Goal: Task Accomplishment & Management: Manage account settings

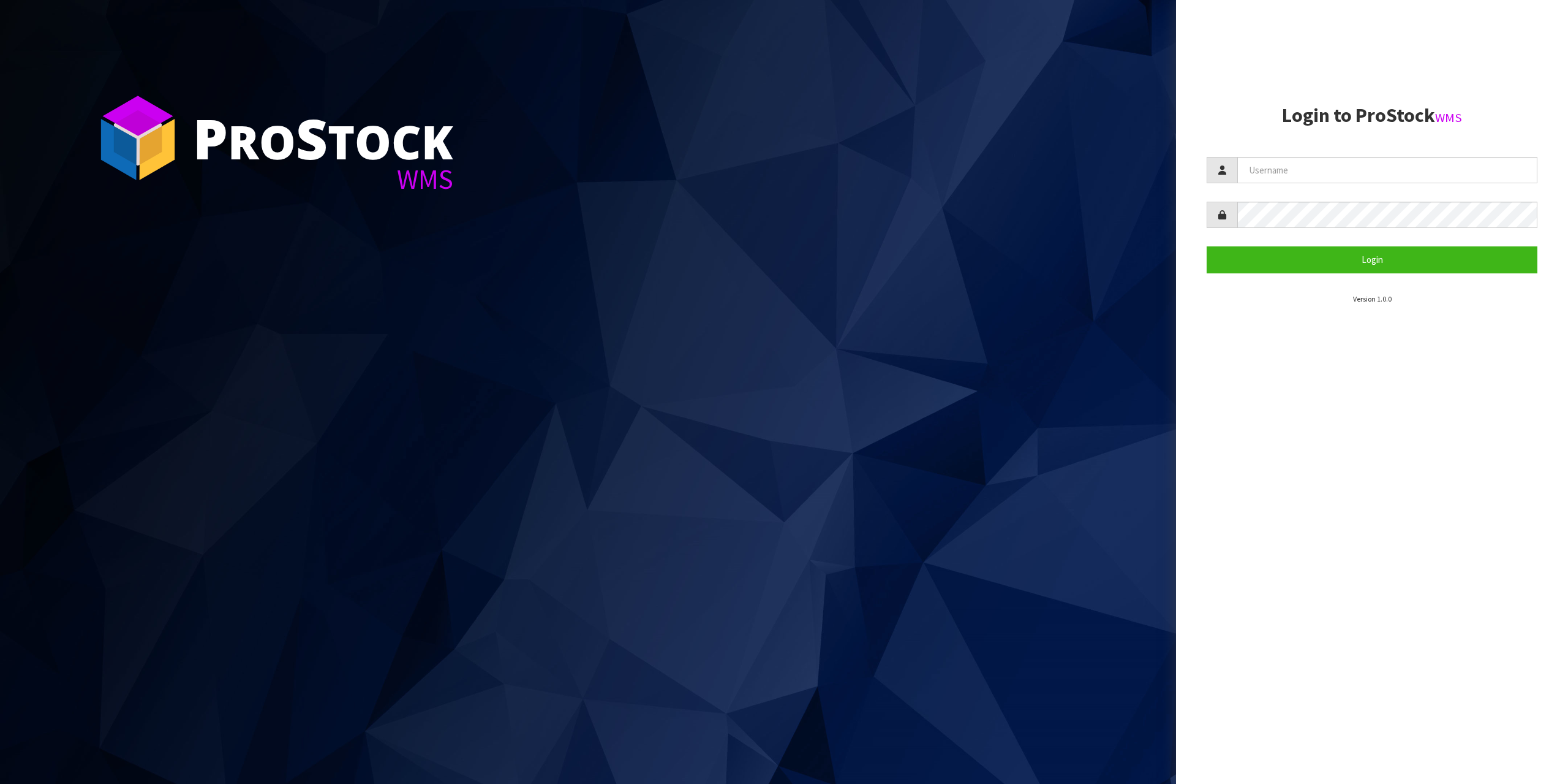
click at [1405, 118] on h2 "Login to ProStock WMS" at bounding box center [1372, 116] width 331 height 21
click at [1422, 167] on input "text" at bounding box center [1387, 170] width 300 height 26
type input "zubairmoolla"
click at [1207, 247] on button "Login" at bounding box center [1372, 260] width 331 height 26
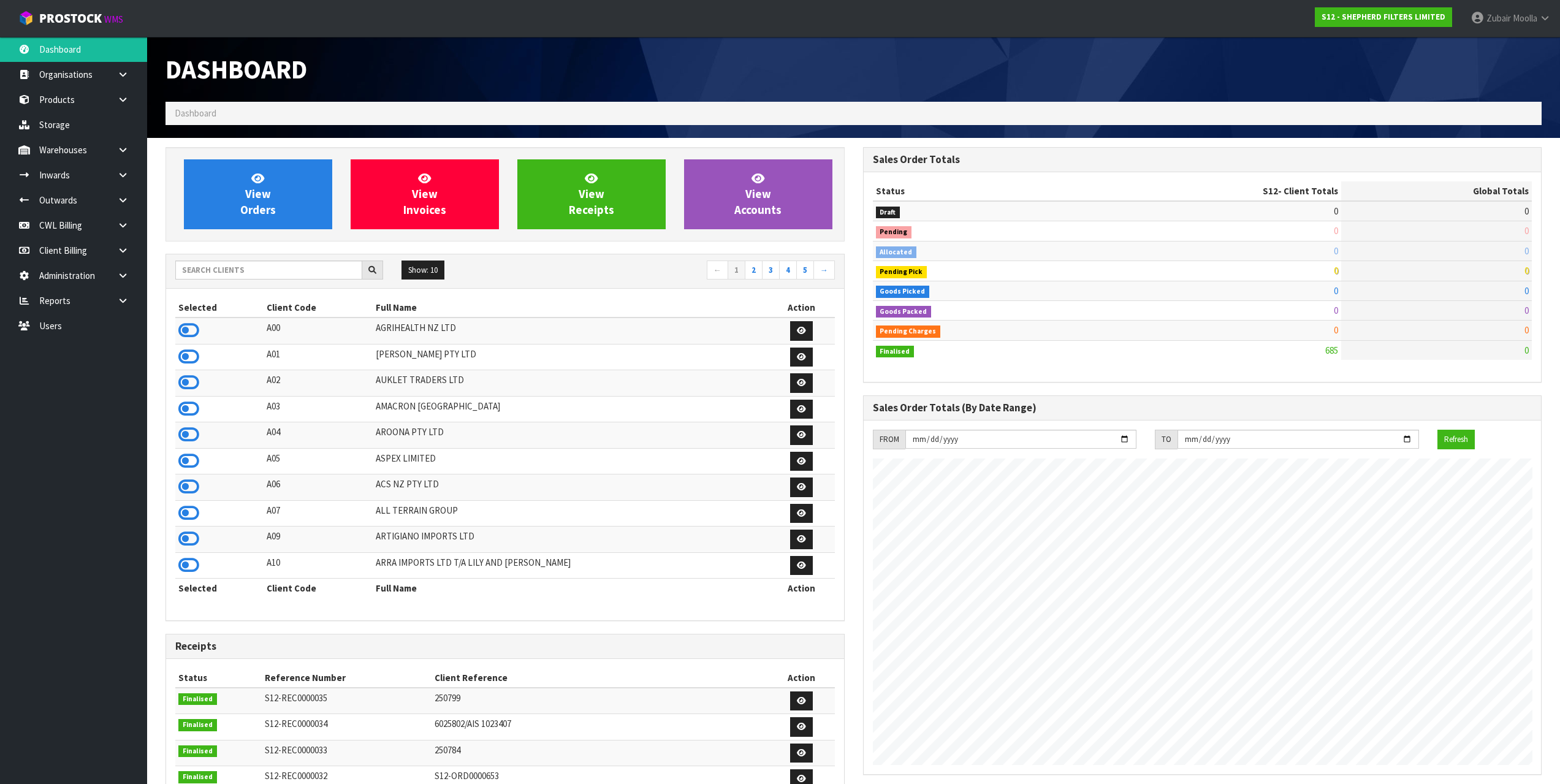
scroll to position [810, 697]
click at [54, 198] on link "Outwards" at bounding box center [74, 200] width 147 height 25
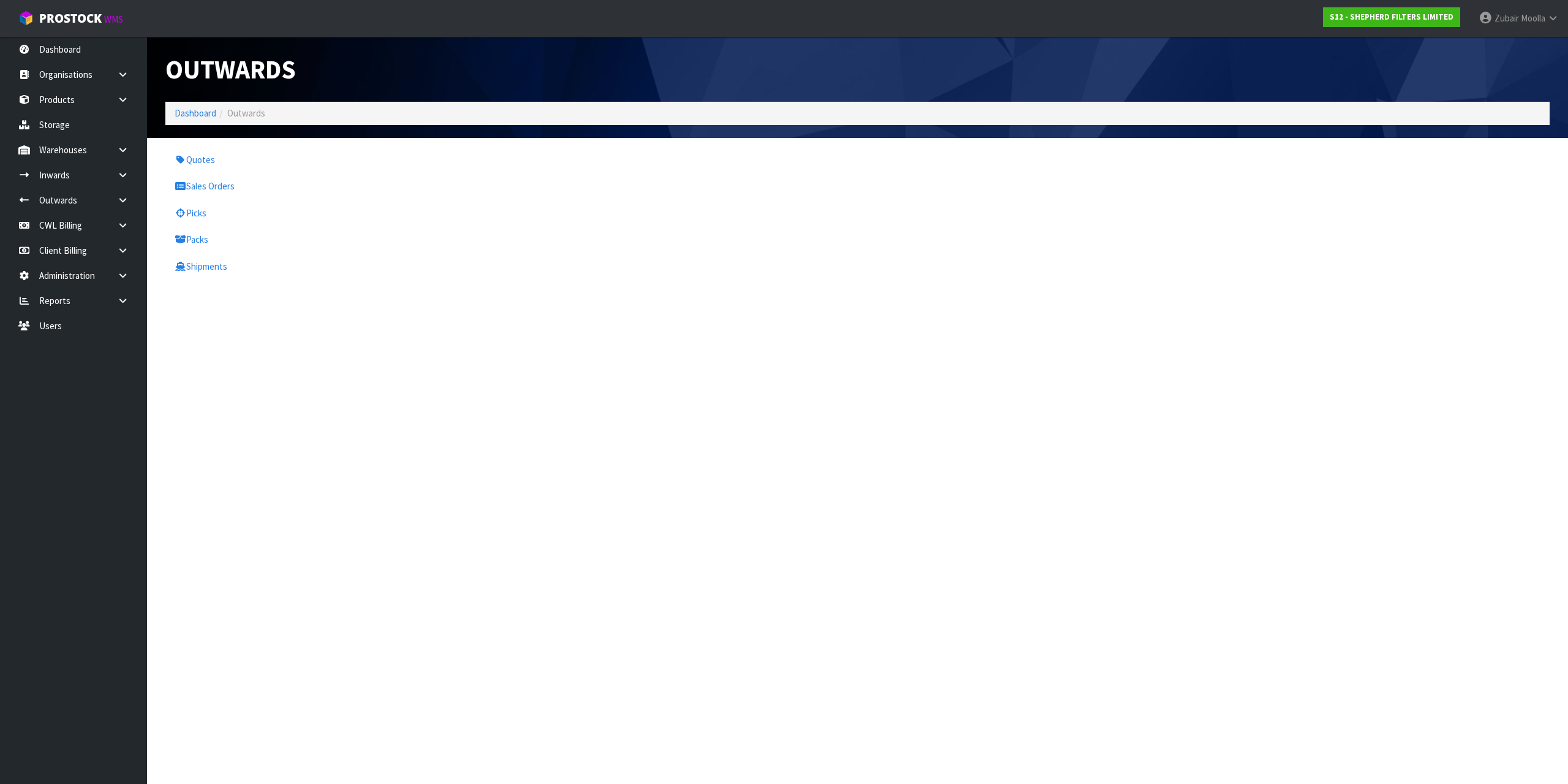
click at [293, 395] on section "Outwards Dashboard Outwards Quotes Sales Orders Picks Packs Shipments" at bounding box center [784, 392] width 1568 height 784
click at [232, 183] on link "Sales Orders" at bounding box center [331, 186] width 333 height 25
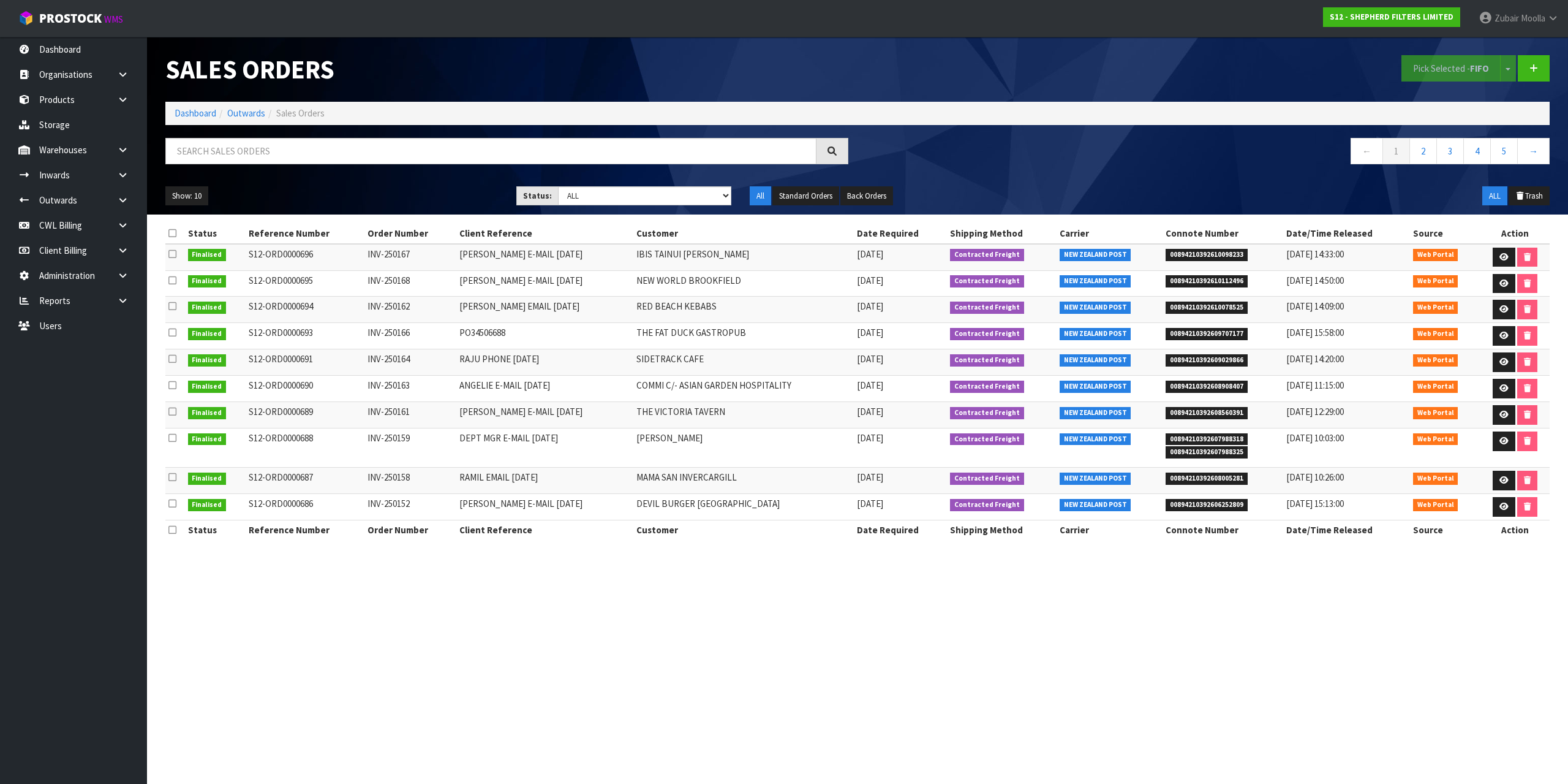
click at [380, 380] on td "INV-250163" at bounding box center [409, 389] width 91 height 26
click at [105, 8] on link "ProStock WMS" at bounding box center [70, 15] width 142 height 31
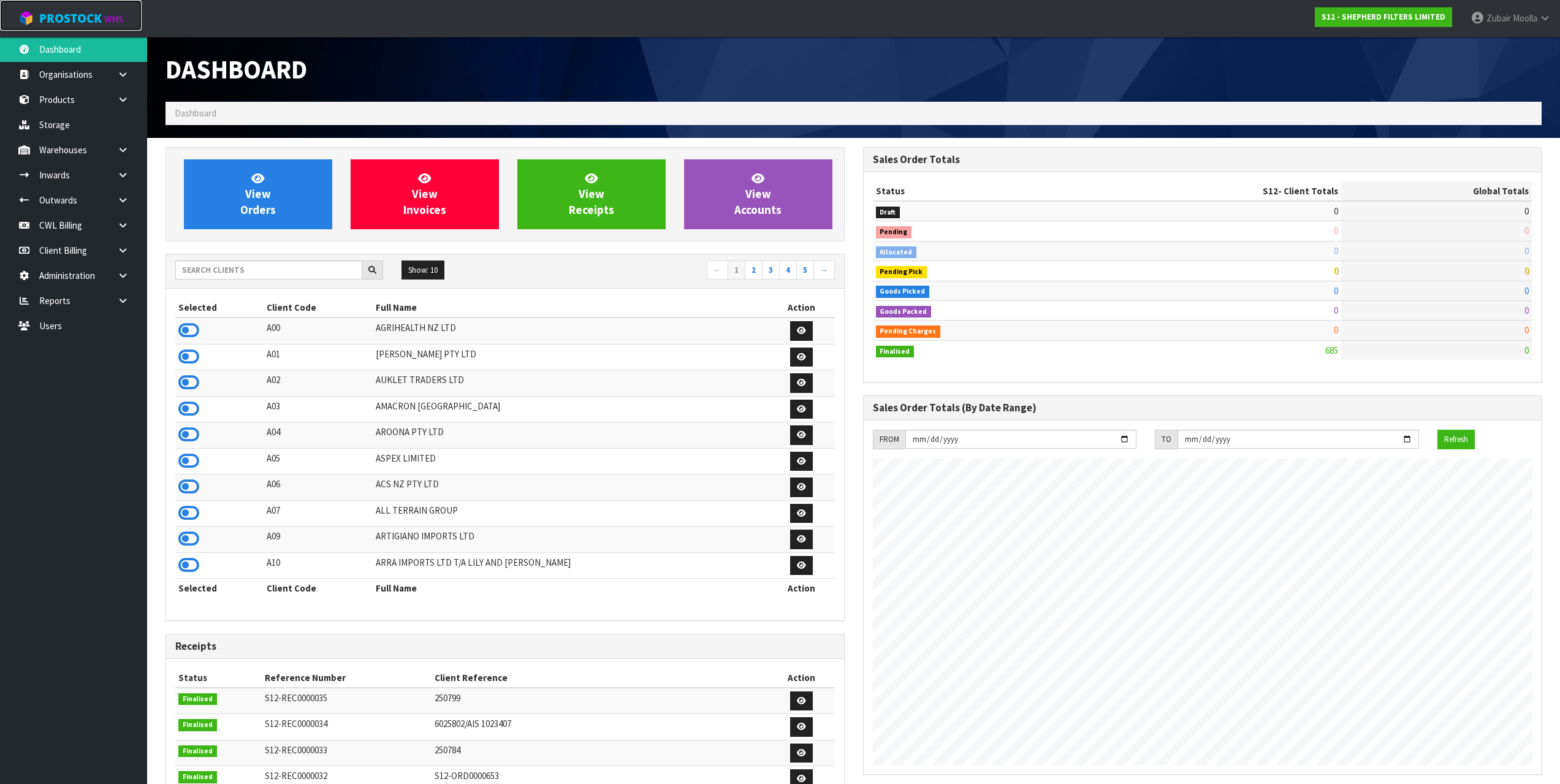
scroll to position [810, 697]
click at [227, 293] on div "Selected Client Code Full Name Action A00 AGRIHEALTH NZ LTD A01 [PERSON_NAME] P…" at bounding box center [505, 454] width 678 height 332
click at [243, 272] on input "text" at bounding box center [269, 270] width 187 height 19
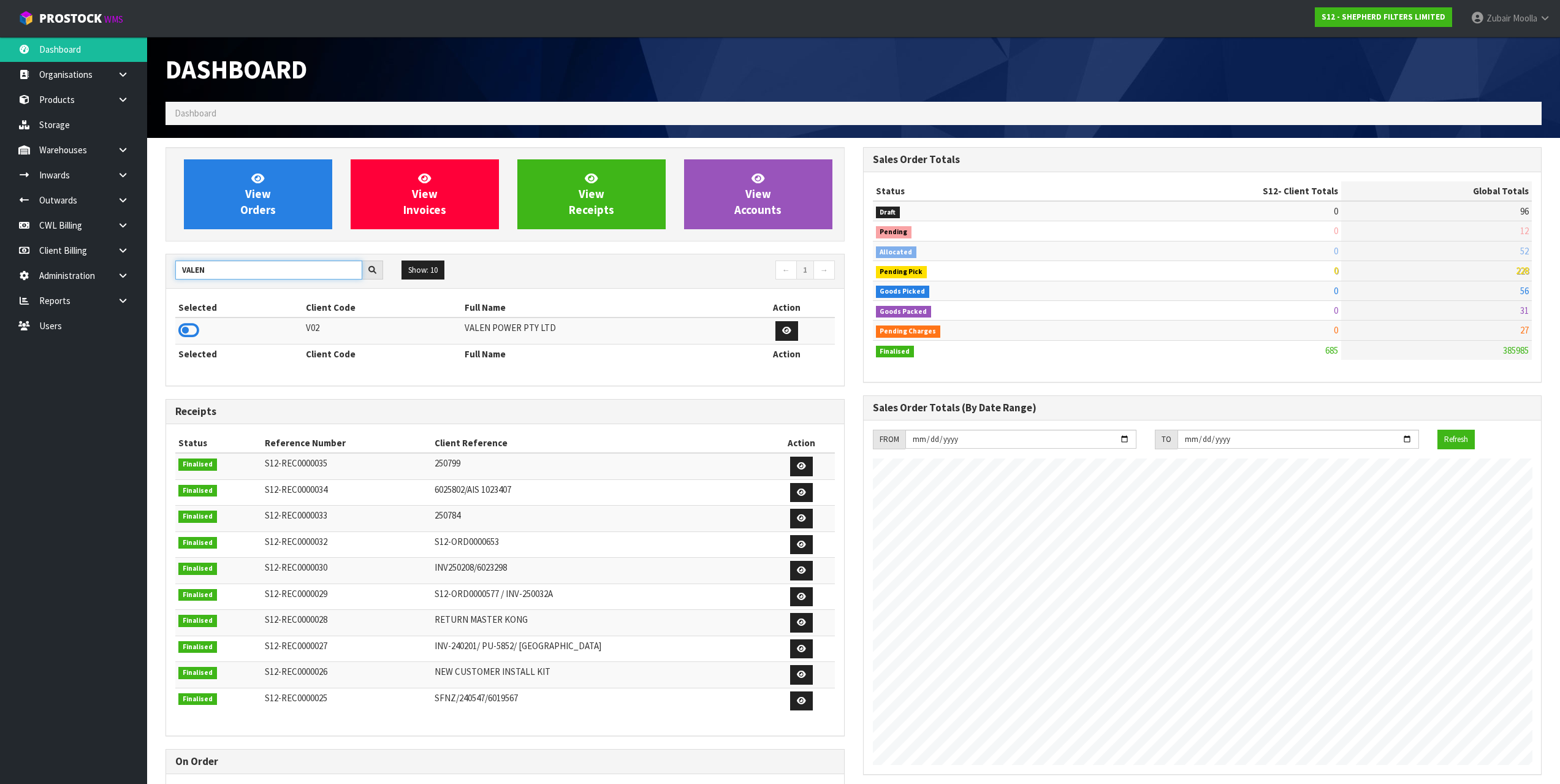
type input "VALEN"
click at [204, 333] on td at bounding box center [239, 331] width 128 height 26
click at [198, 335] on icon at bounding box center [188, 330] width 21 height 18
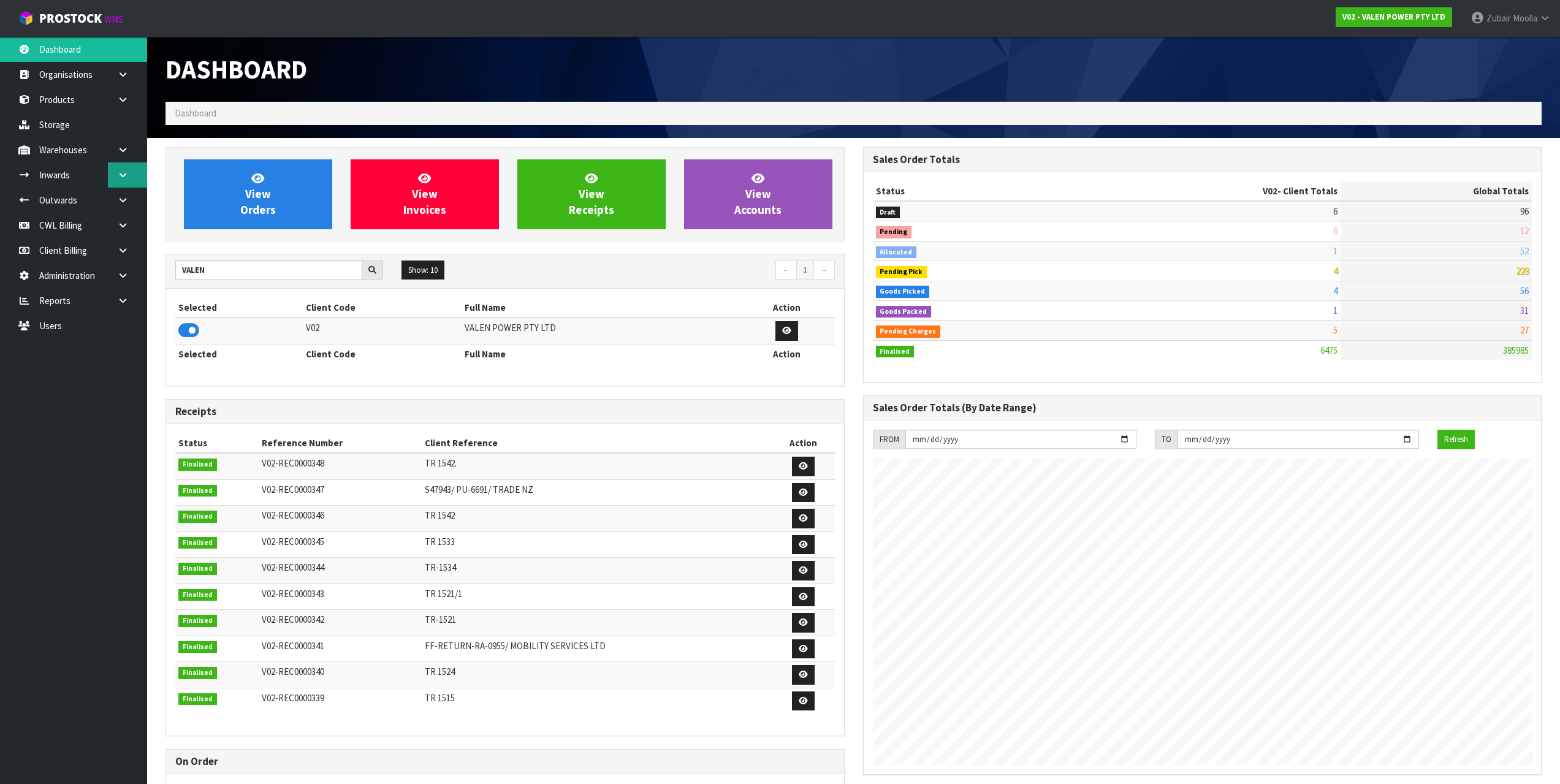
click at [129, 187] on link at bounding box center [127, 175] width 39 height 25
click at [126, 176] on icon at bounding box center [123, 175] width 11 height 9
click at [128, 198] on icon at bounding box center [123, 200] width 11 height 9
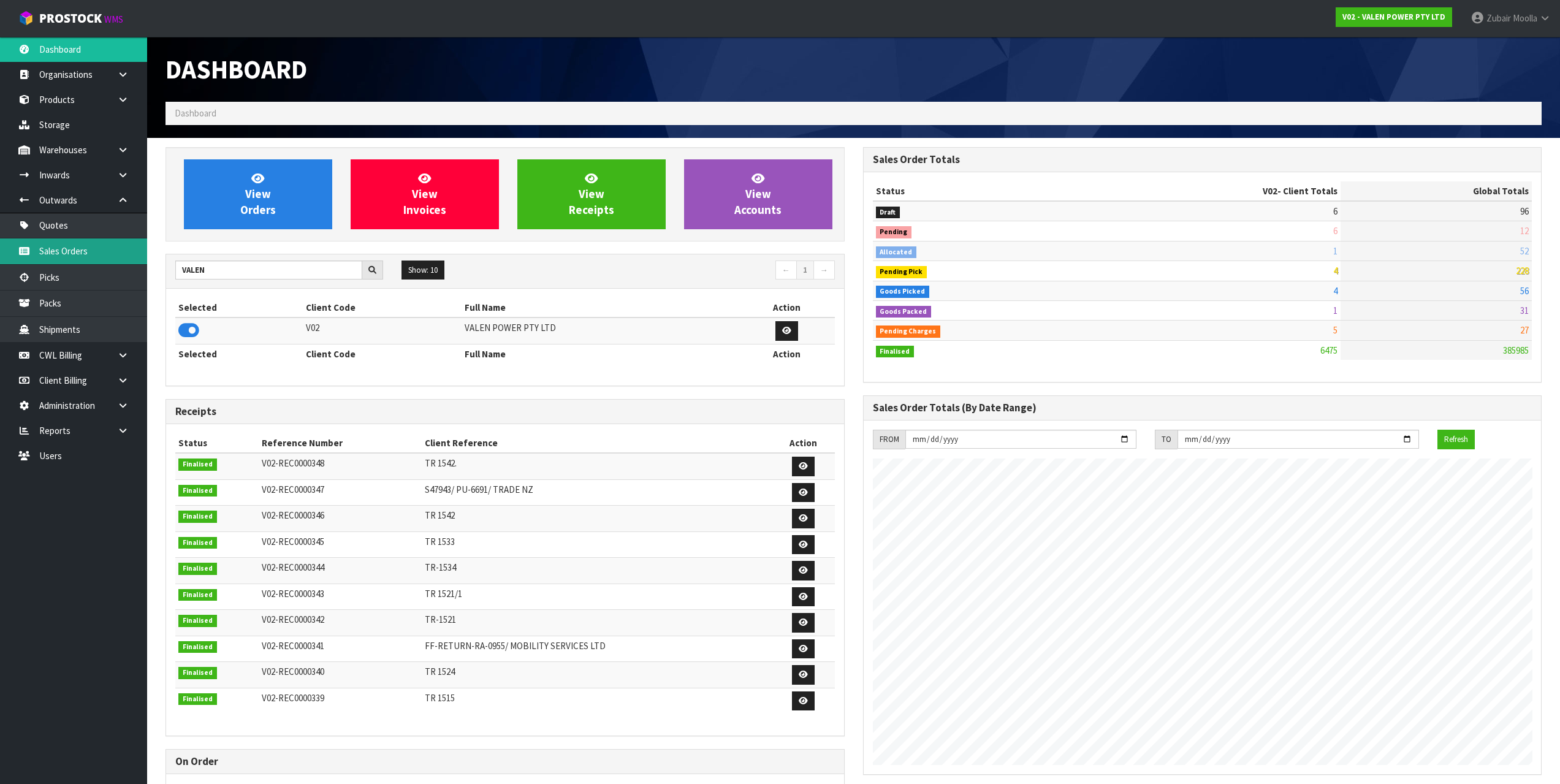
click at [103, 260] on link "Sales Orders" at bounding box center [74, 250] width 147 height 25
click at [569, 338] on td "VALEN POWER PTY LTD" at bounding box center [600, 331] width 277 height 26
drag, startPoint x: 422, startPoint y: 62, endPoint x: 367, endPoint y: 21, distance: 68.6
click at [417, 60] on h1 "Dashboard" at bounding box center [505, 69] width 679 height 28
click at [66, 253] on link "Sales Orders" at bounding box center [74, 250] width 147 height 25
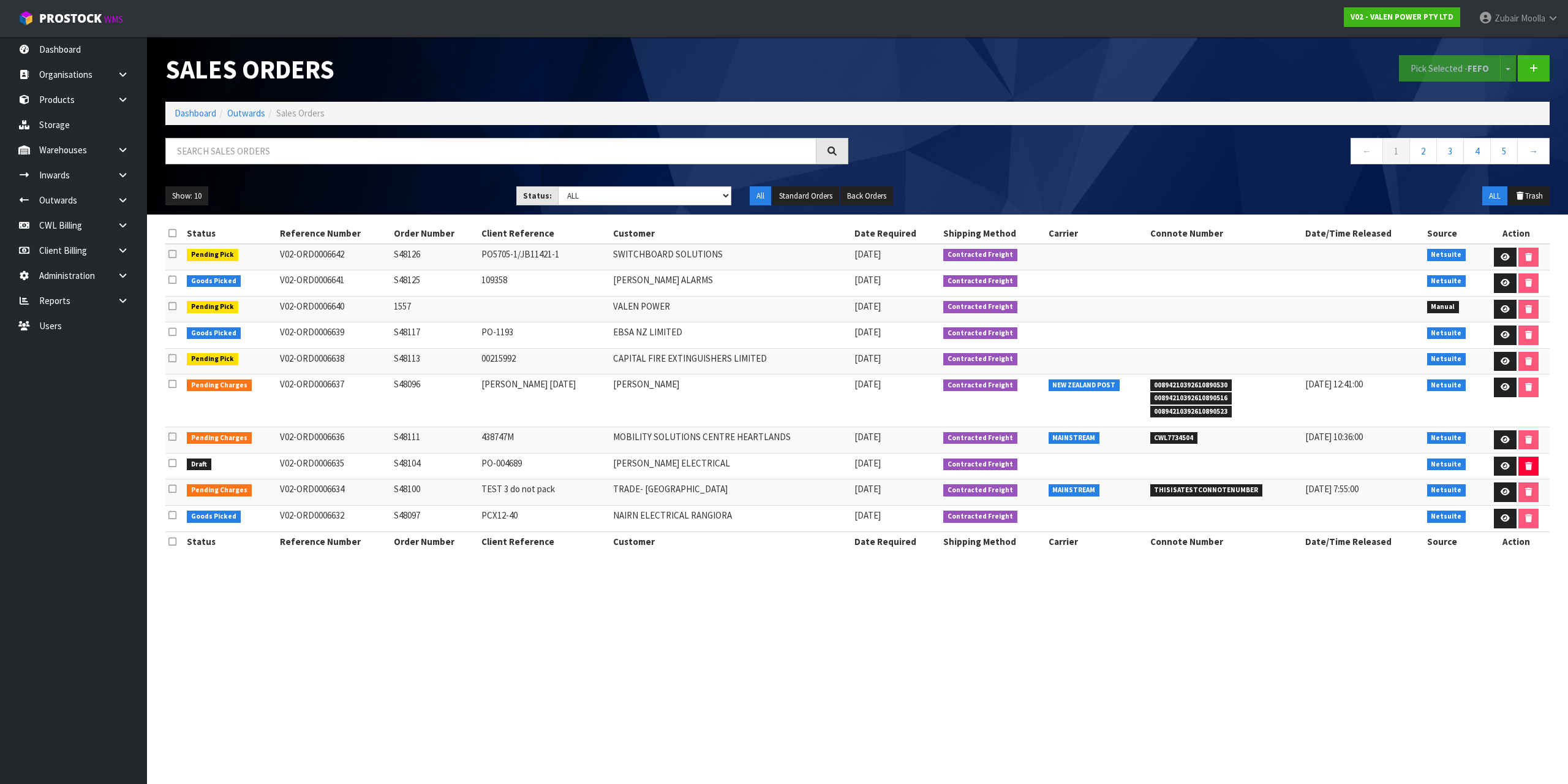
click at [957, 293] on td "Contracted Freight" at bounding box center [993, 283] width 105 height 26
click at [1273, 345] on td at bounding box center [1224, 335] width 155 height 26
drag, startPoint x: 870, startPoint y: 486, endPoint x: 1359, endPoint y: 485, distance: 489.0
click at [1359, 485] on tr "Pending Charges V02-ORD0006634 S48100 TEST 3 do not pack TRADE- NZ 14/10/2025 C…" at bounding box center [857, 492] width 1384 height 26
click at [1359, 485] on span "15/10/2025 7:55:00" at bounding box center [1332, 488] width 54 height 11
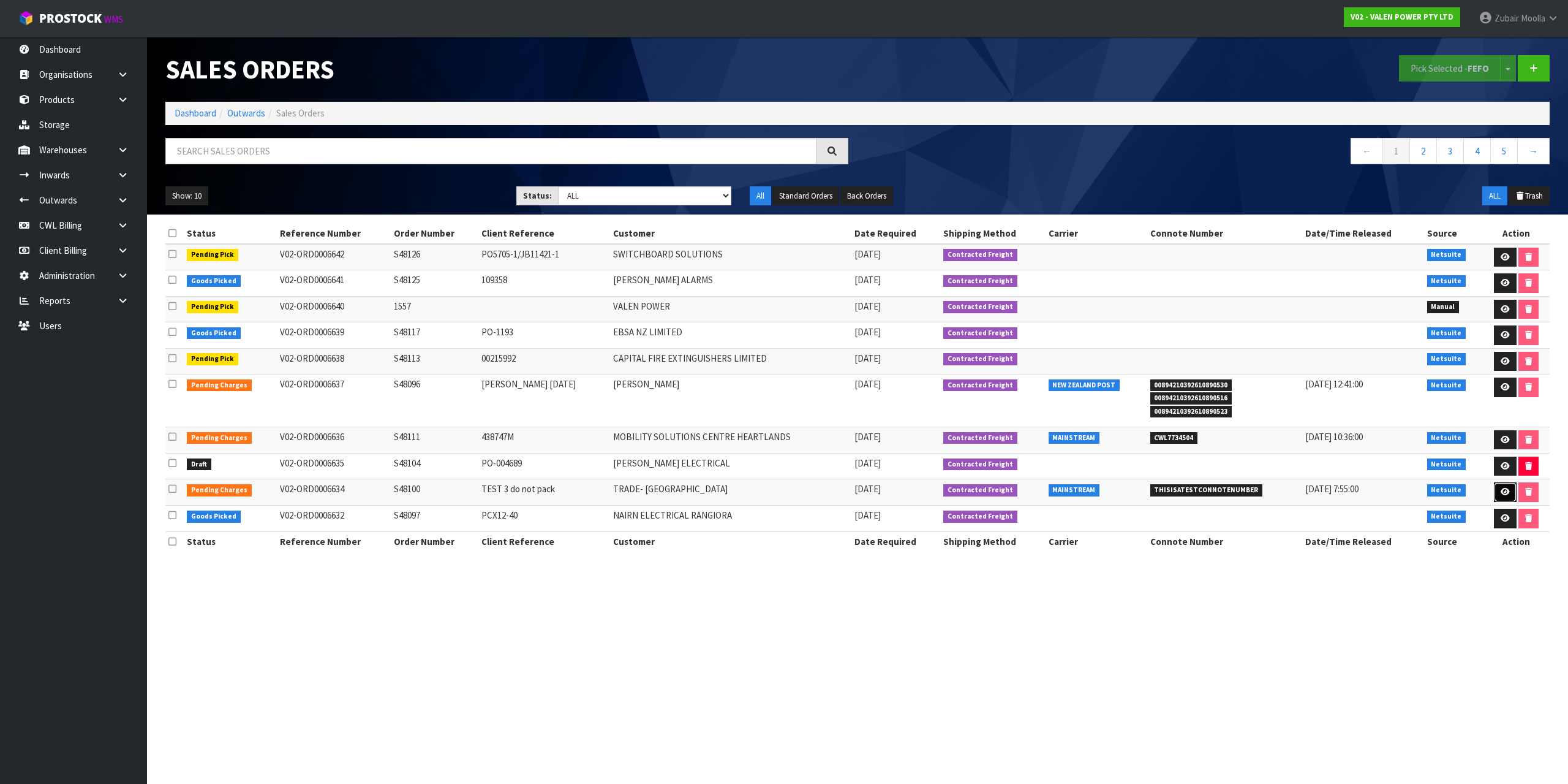
click at [1506, 489] on icon at bounding box center [1505, 492] width 9 height 8
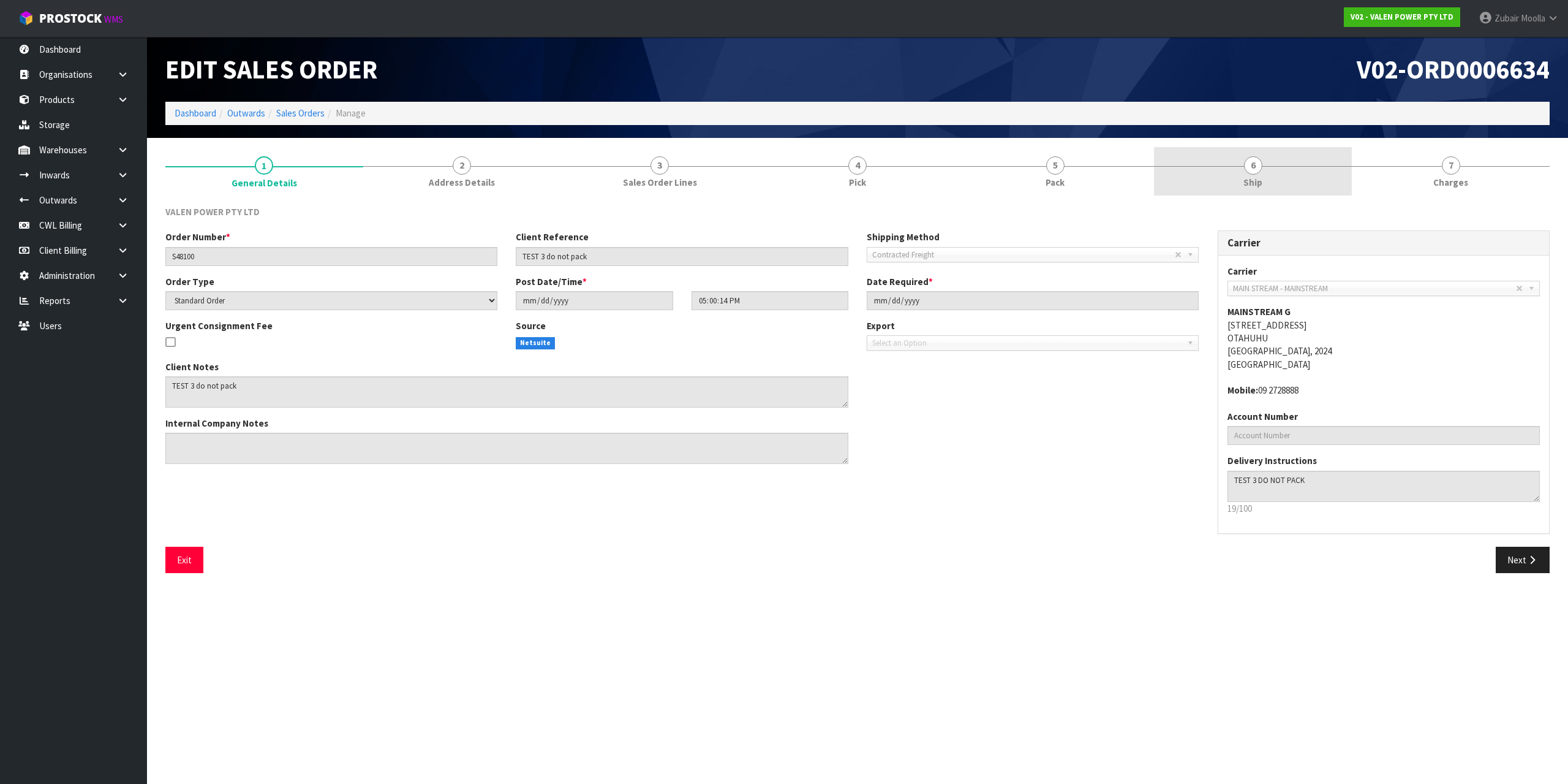
drag, startPoint x: 1242, startPoint y: 175, endPoint x: 1242, endPoint y: 158, distance: 17.0
click at [1243, 175] on link "6 Ship" at bounding box center [1253, 171] width 198 height 48
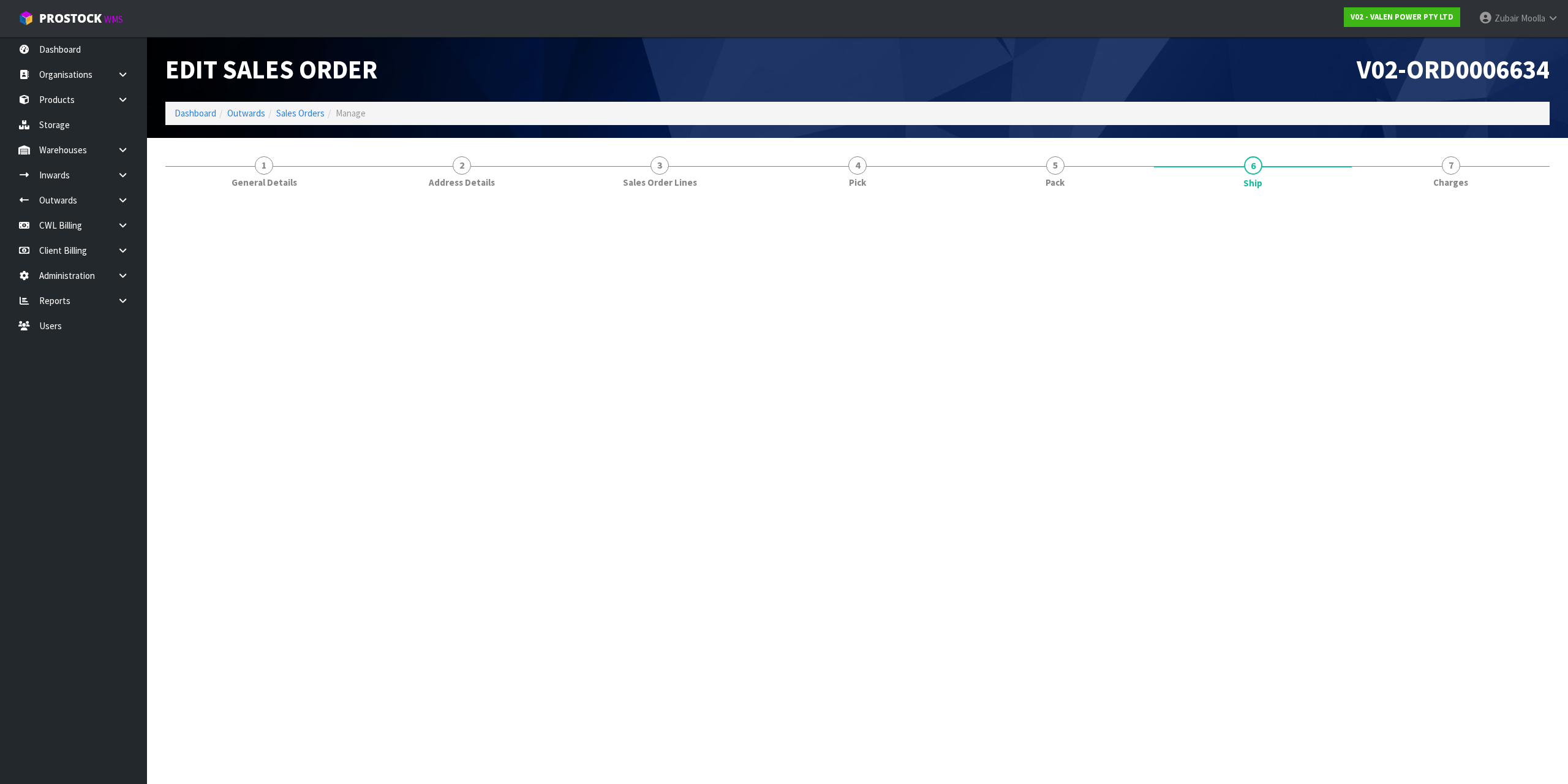
click at [1255, 83] on h1 "V02-ORD0006634" at bounding box center [1208, 69] width 683 height 28
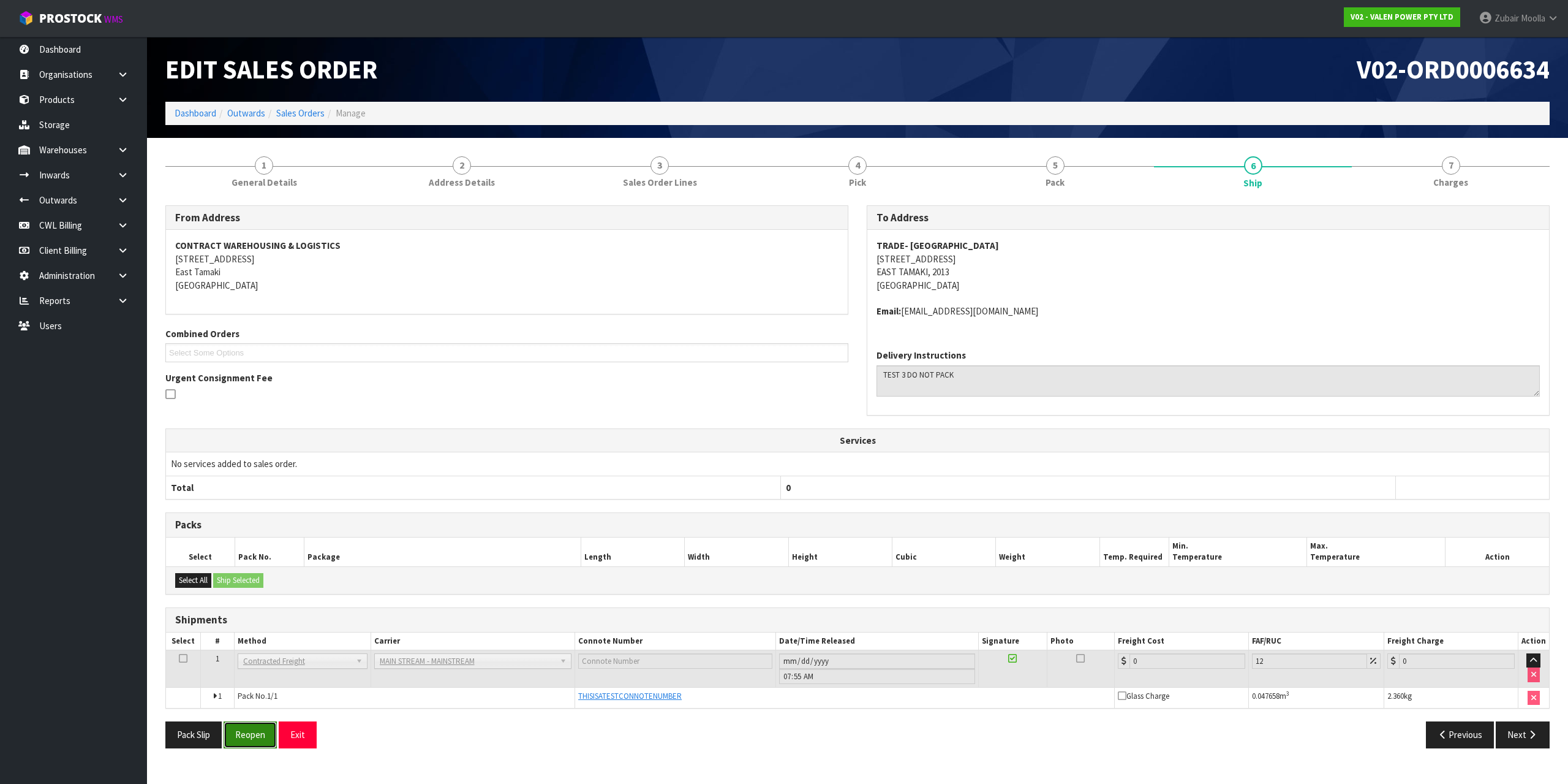
click at [236, 730] on button "Reopen" at bounding box center [250, 734] width 54 height 26
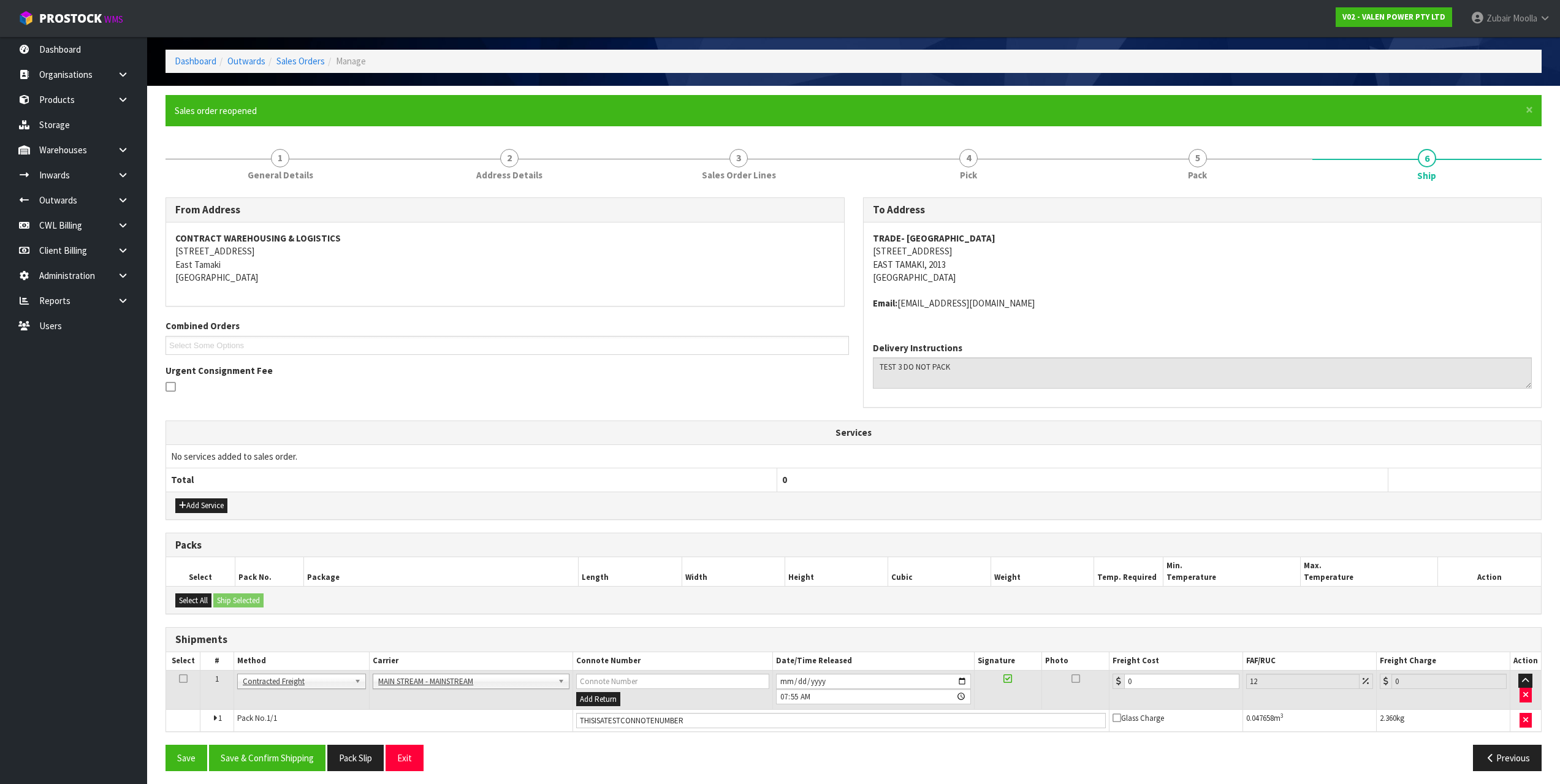
scroll to position [57, 0]
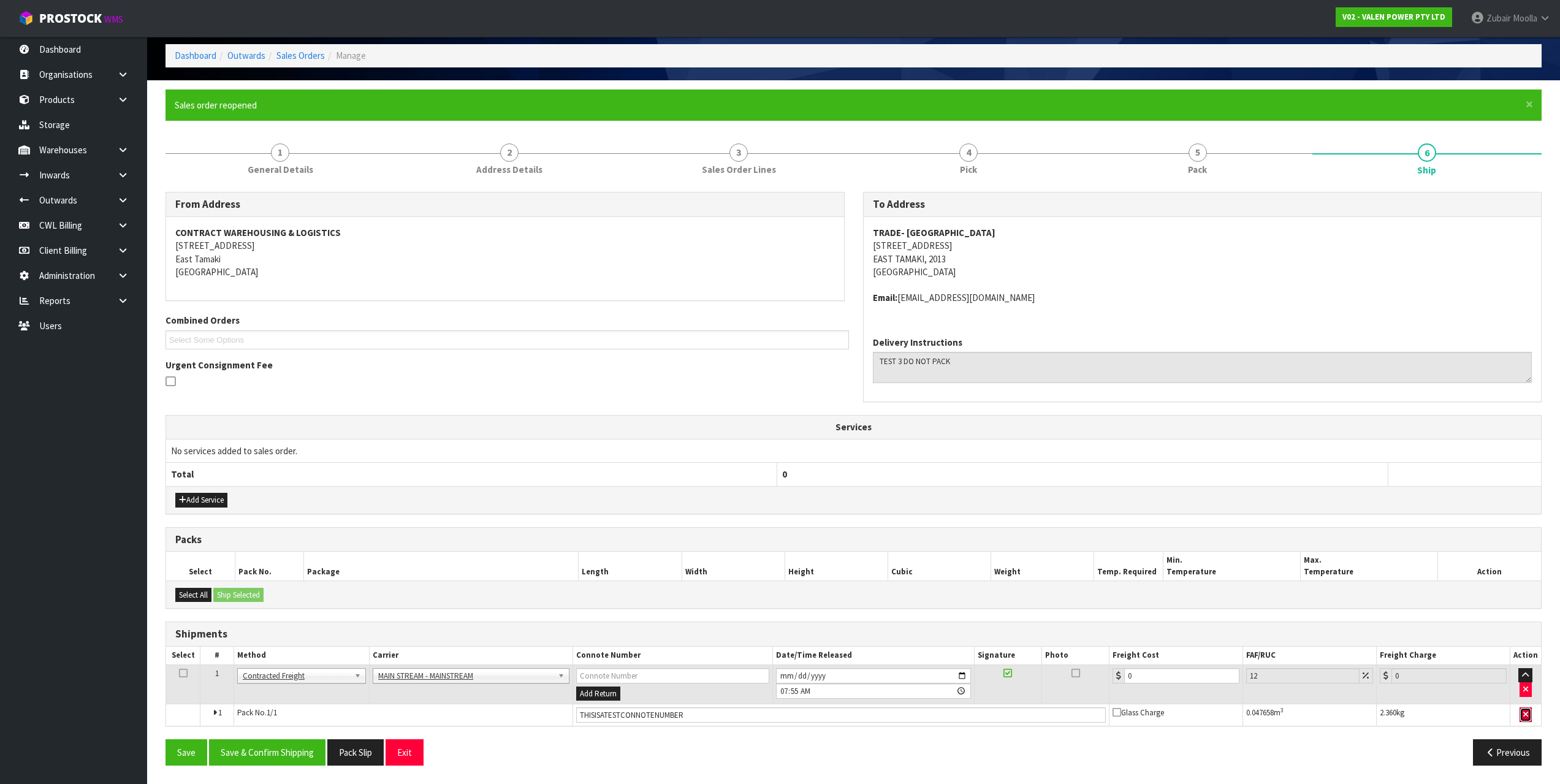
click at [1532, 715] on button "button" at bounding box center [1526, 714] width 12 height 15
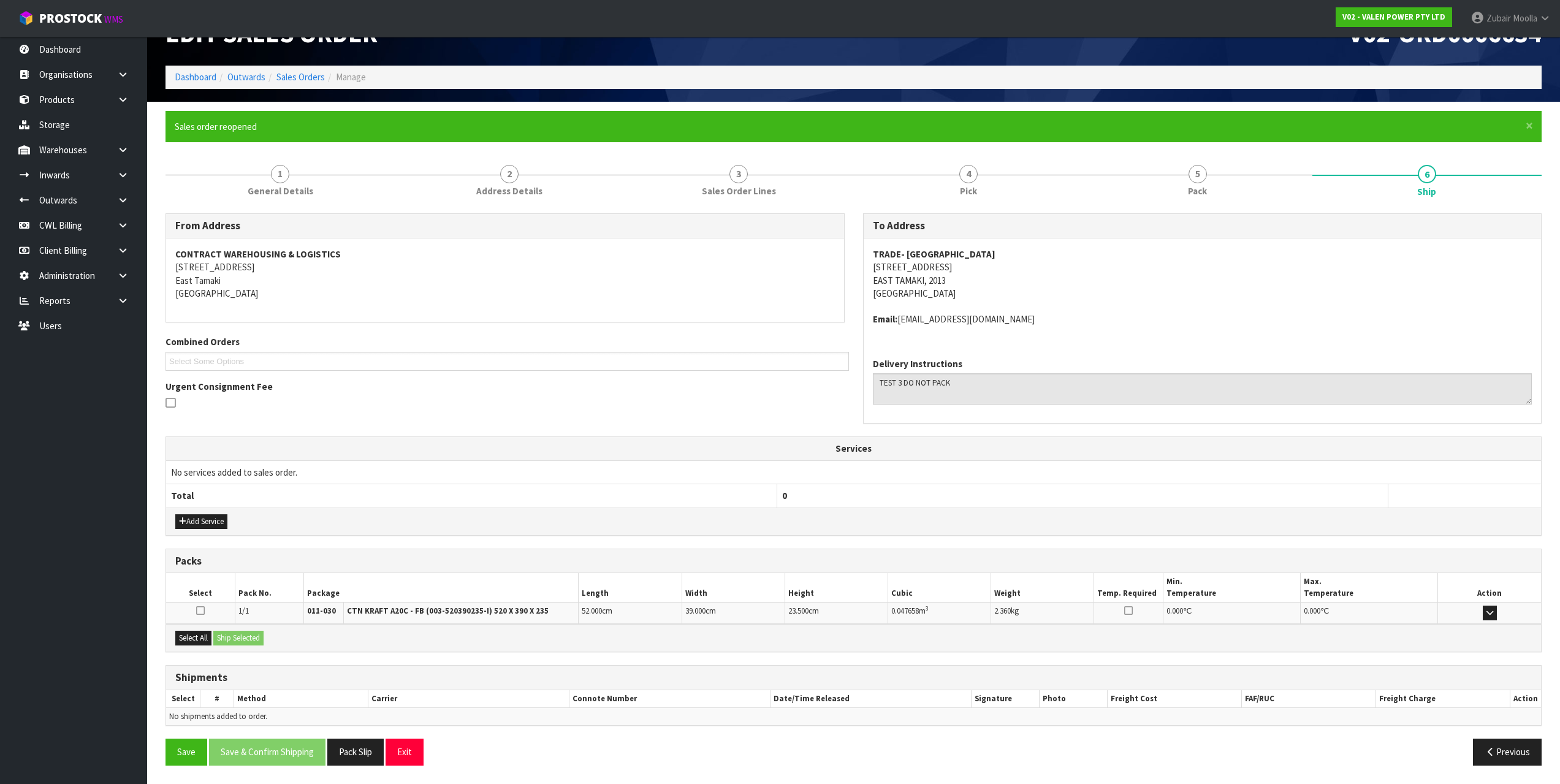
scroll to position [36, 0]
click at [700, 590] on th "Width" at bounding box center [733, 588] width 103 height 29
click at [181, 753] on button "Save" at bounding box center [186, 752] width 41 height 26
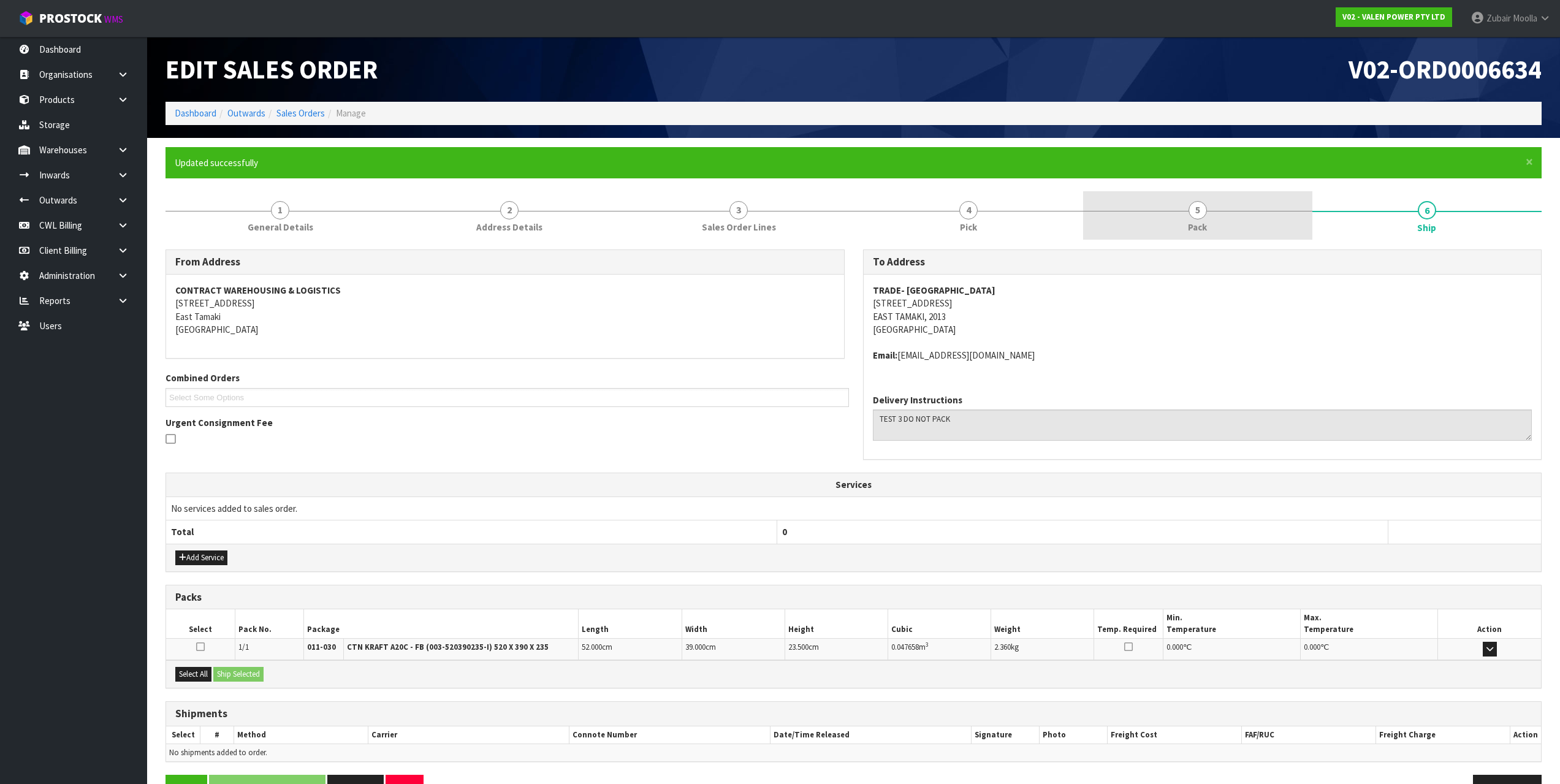
click at [1202, 200] on link "5 Pack" at bounding box center [1198, 215] width 229 height 48
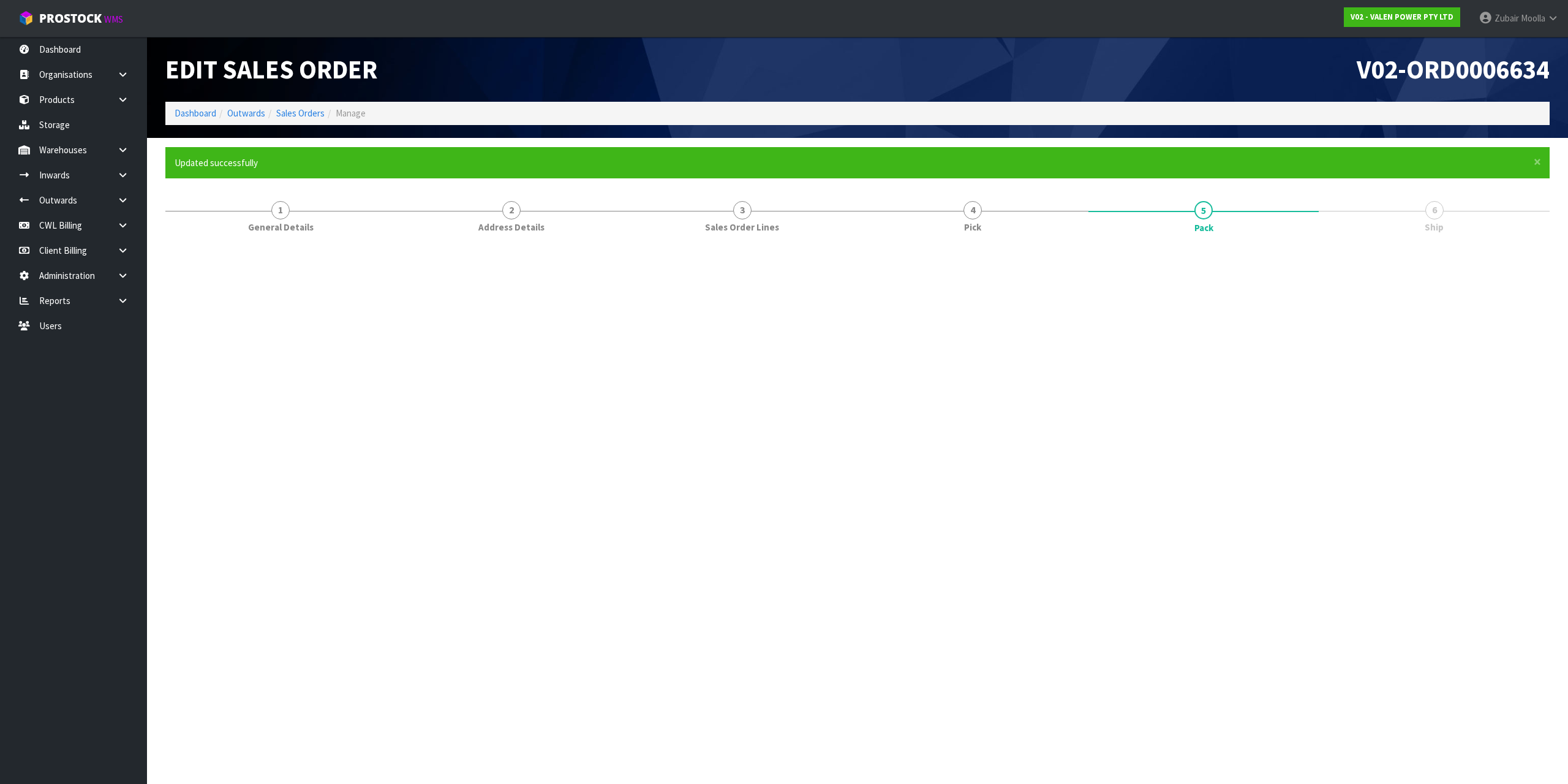
click at [1178, 113] on ol "Dashboard Outwards Sales Orders Manage" at bounding box center [857, 113] width 1384 height 23
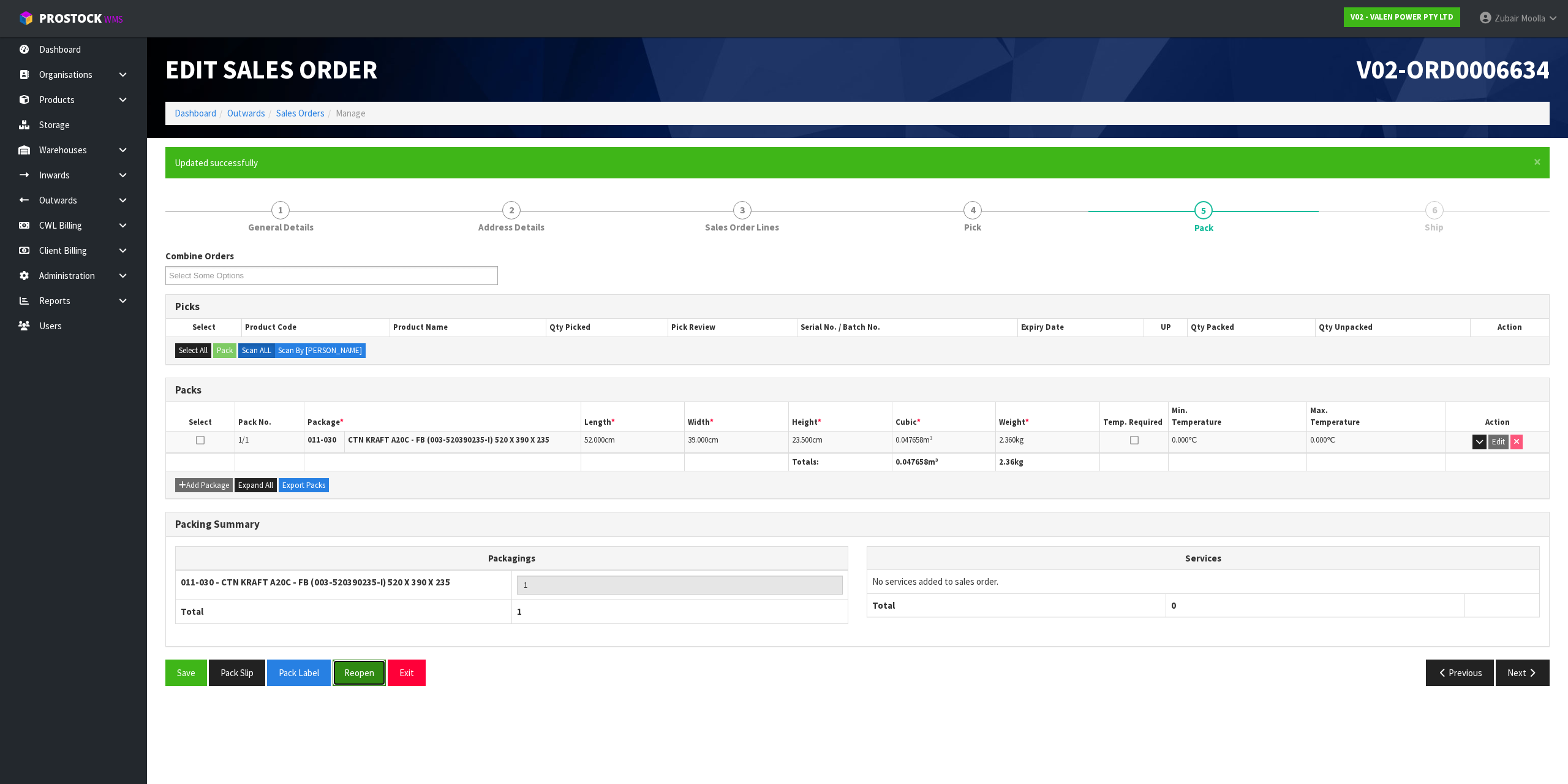
click at [353, 671] on button "Reopen" at bounding box center [360, 672] width 54 height 26
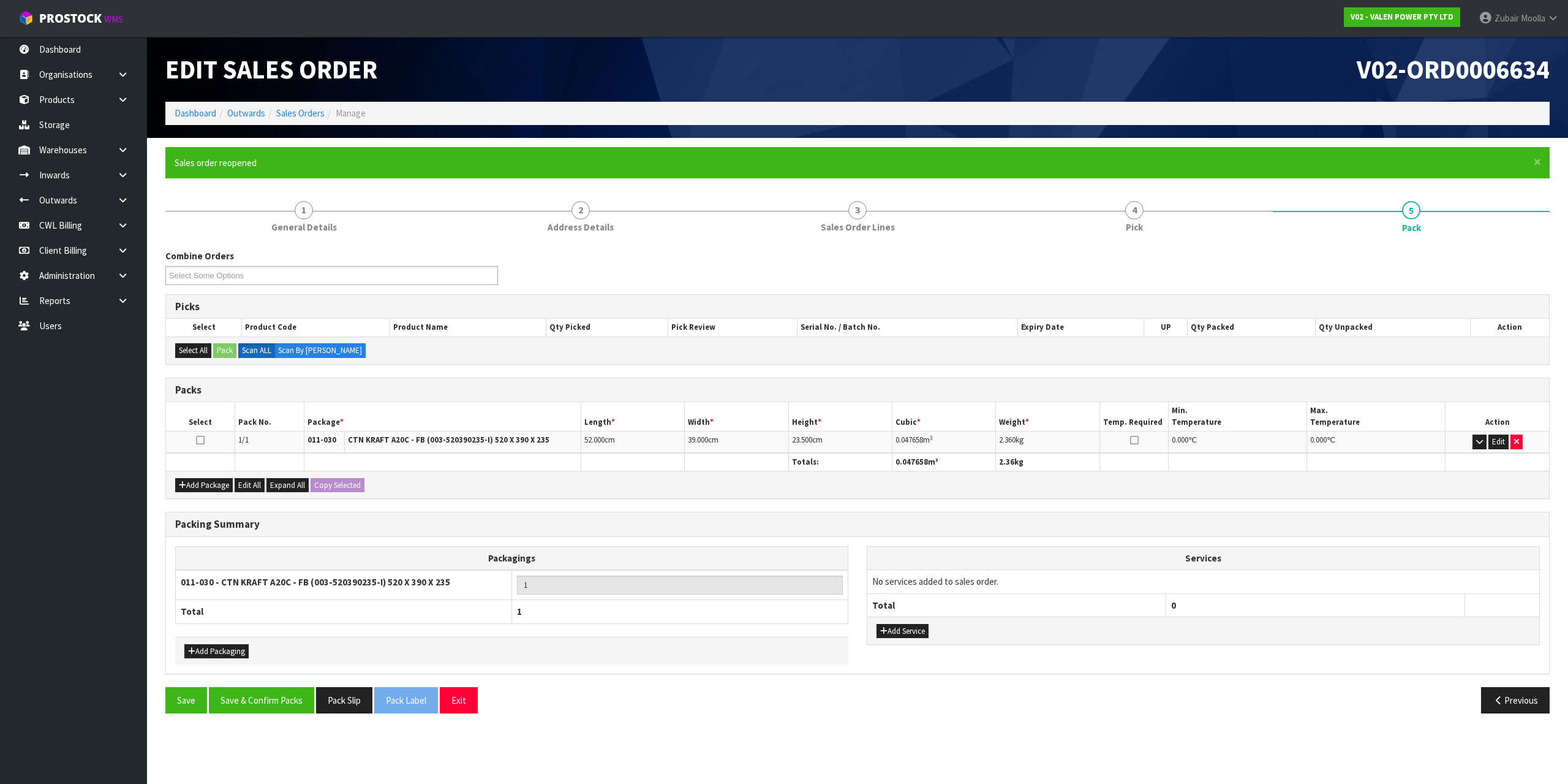
click at [817, 497] on div "Add Package Edit All Expand All Copy Selected" at bounding box center [858, 485] width 1384 height 28
click at [1519, 443] on icon "button" at bounding box center [1517, 442] width 5 height 8
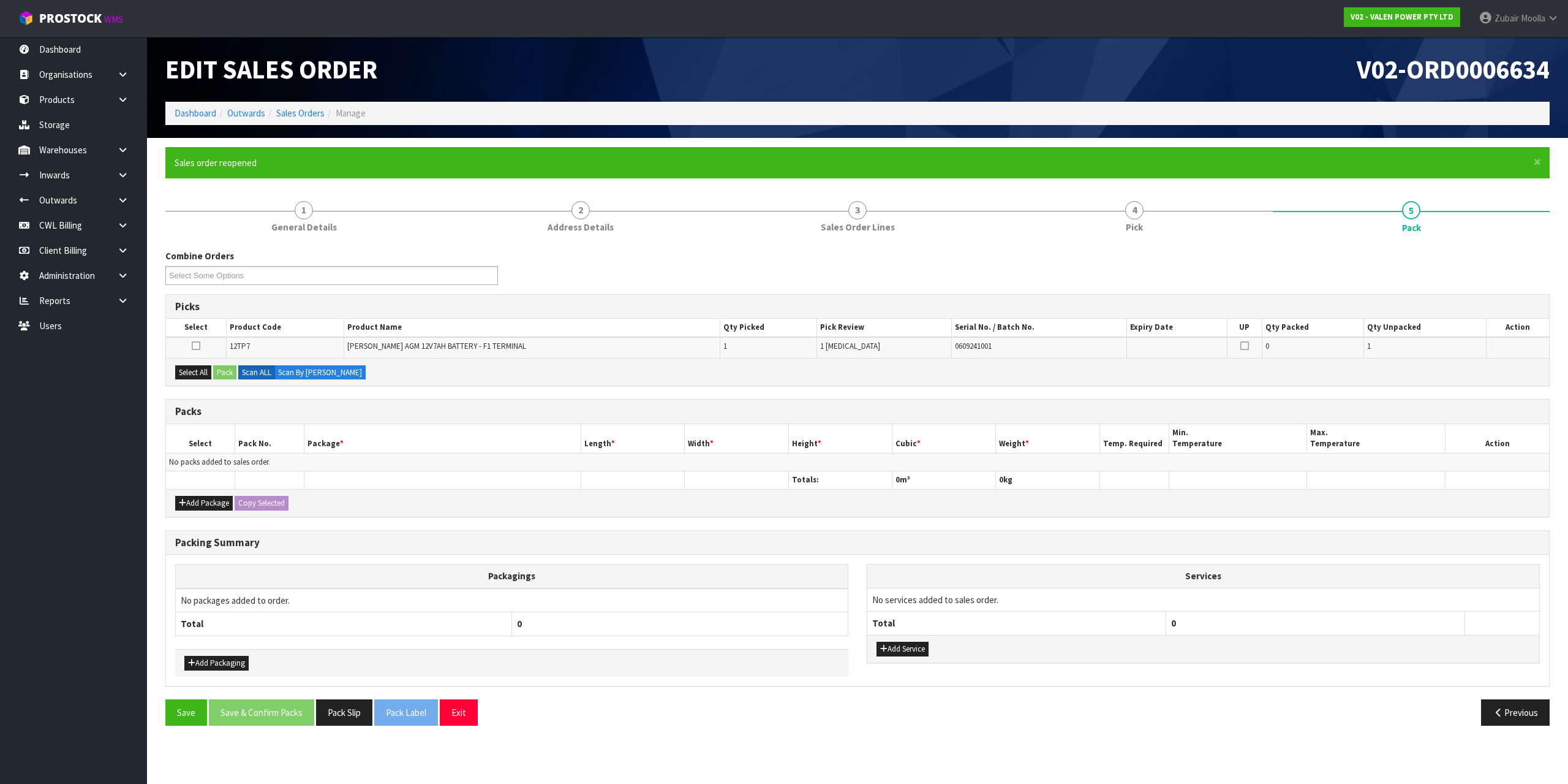
click at [373, 457] on td "No packs added to sales order." at bounding box center [858, 462] width 1384 height 18
click at [192, 705] on button "Save" at bounding box center [186, 712] width 41 height 26
click at [1126, 325] on th "Expiry Date" at bounding box center [1176, 327] width 100 height 18
click at [1131, 213] on span "4" at bounding box center [1135, 211] width 18 height 18
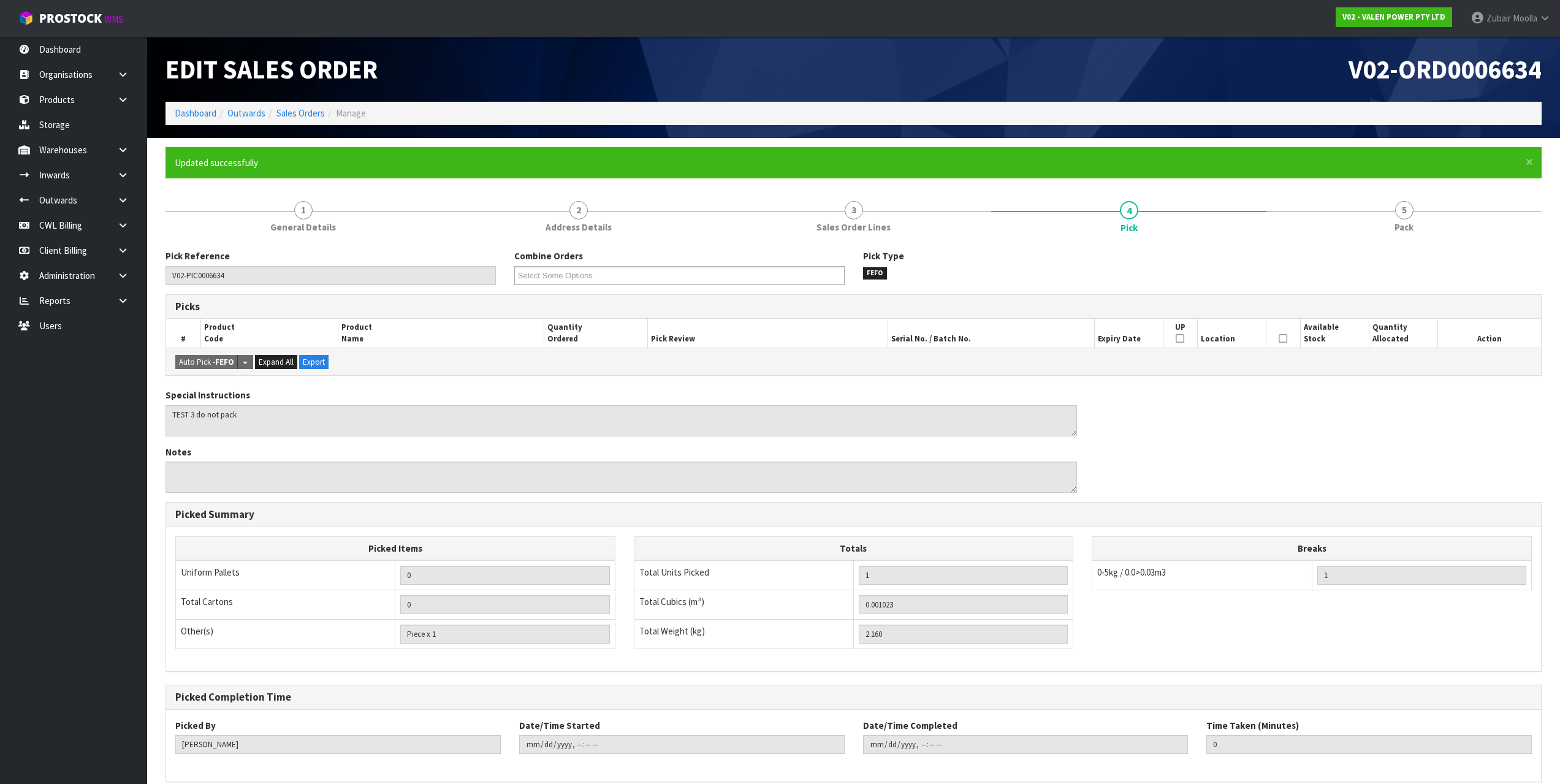
click at [1202, 101] on div "V02-ORD0006634" at bounding box center [1202, 69] width 698 height 65
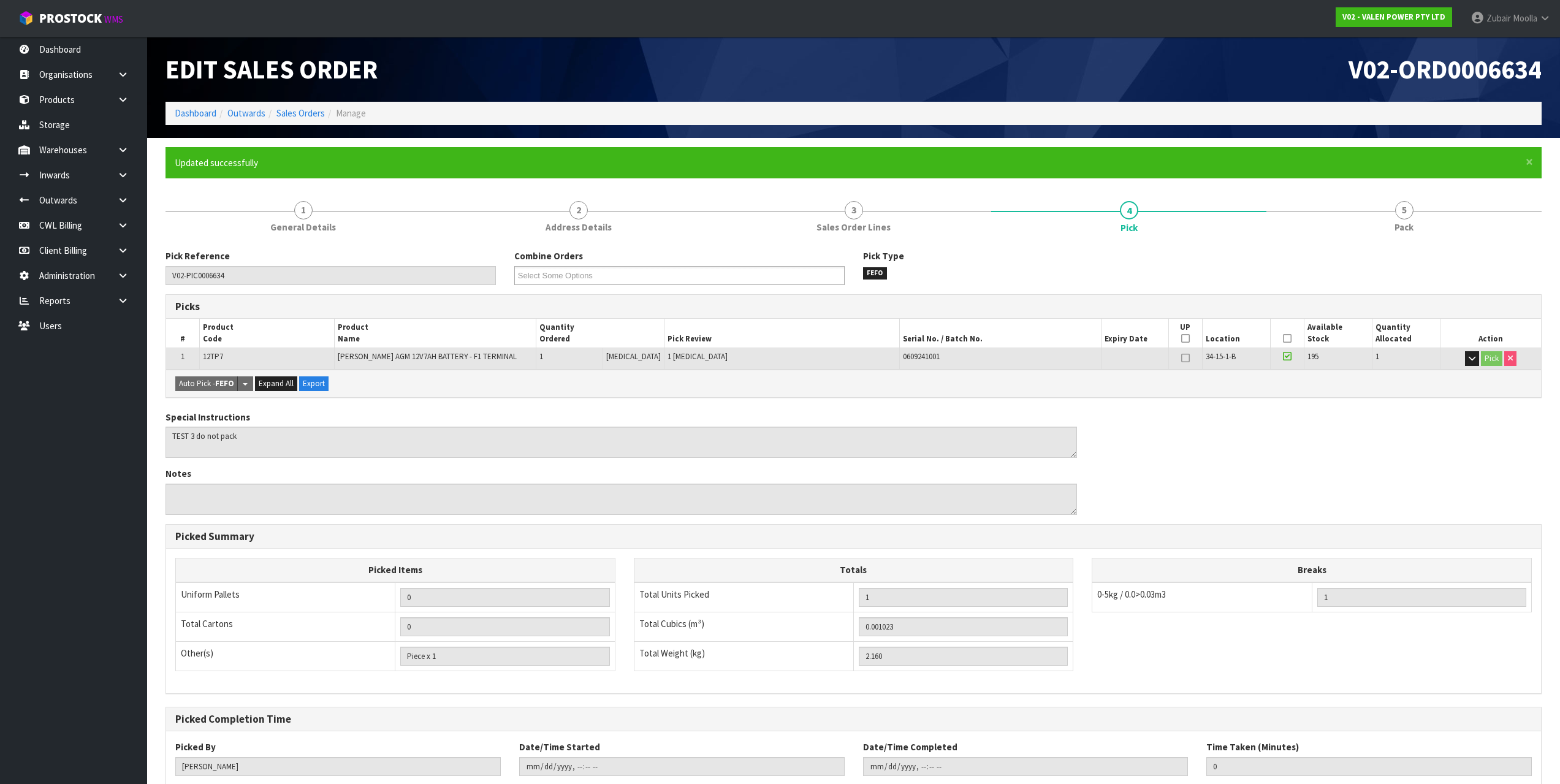
click at [1216, 90] on div "V02-ORD0006634" at bounding box center [1202, 69] width 698 height 65
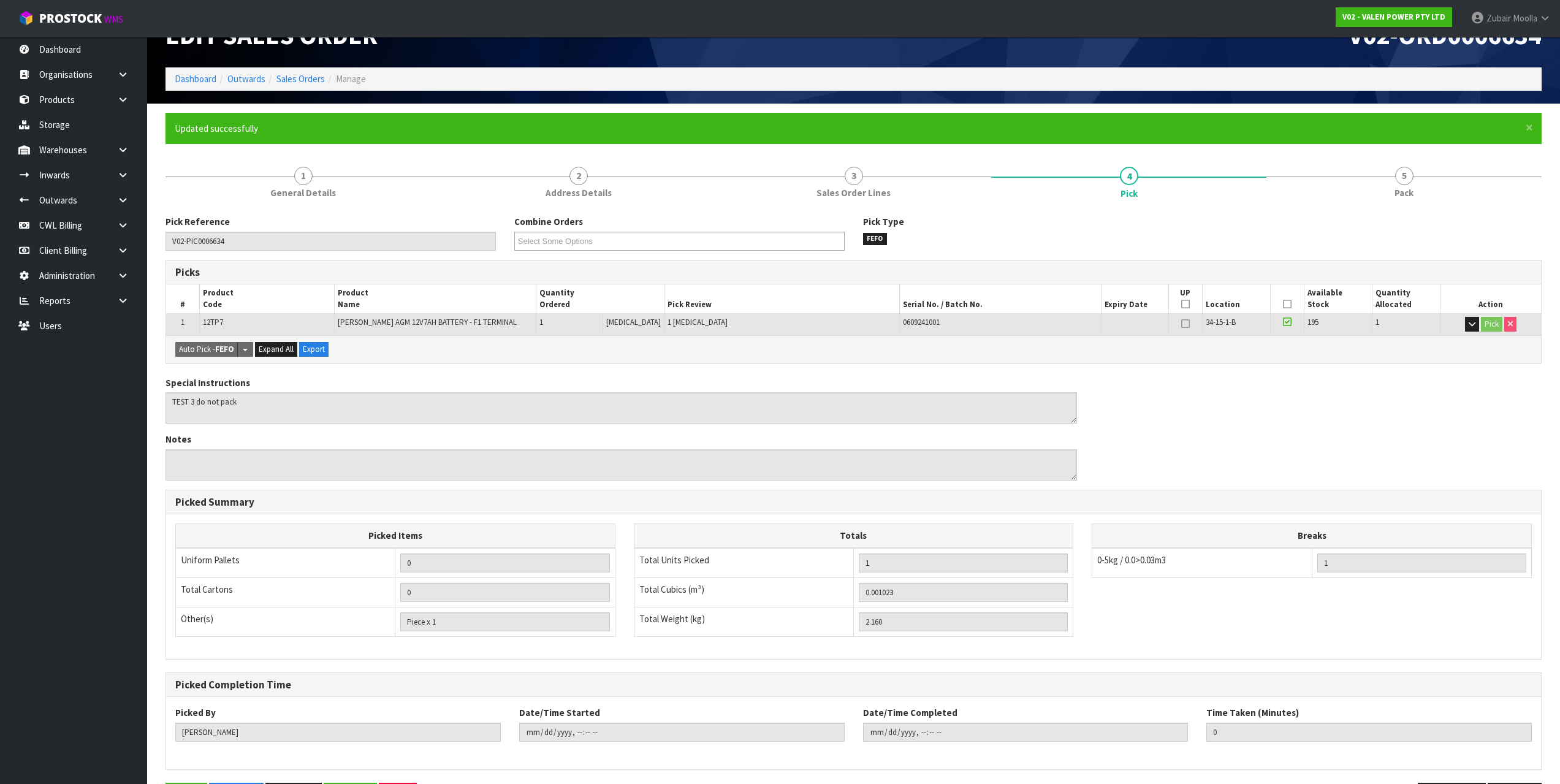
scroll to position [78, 0]
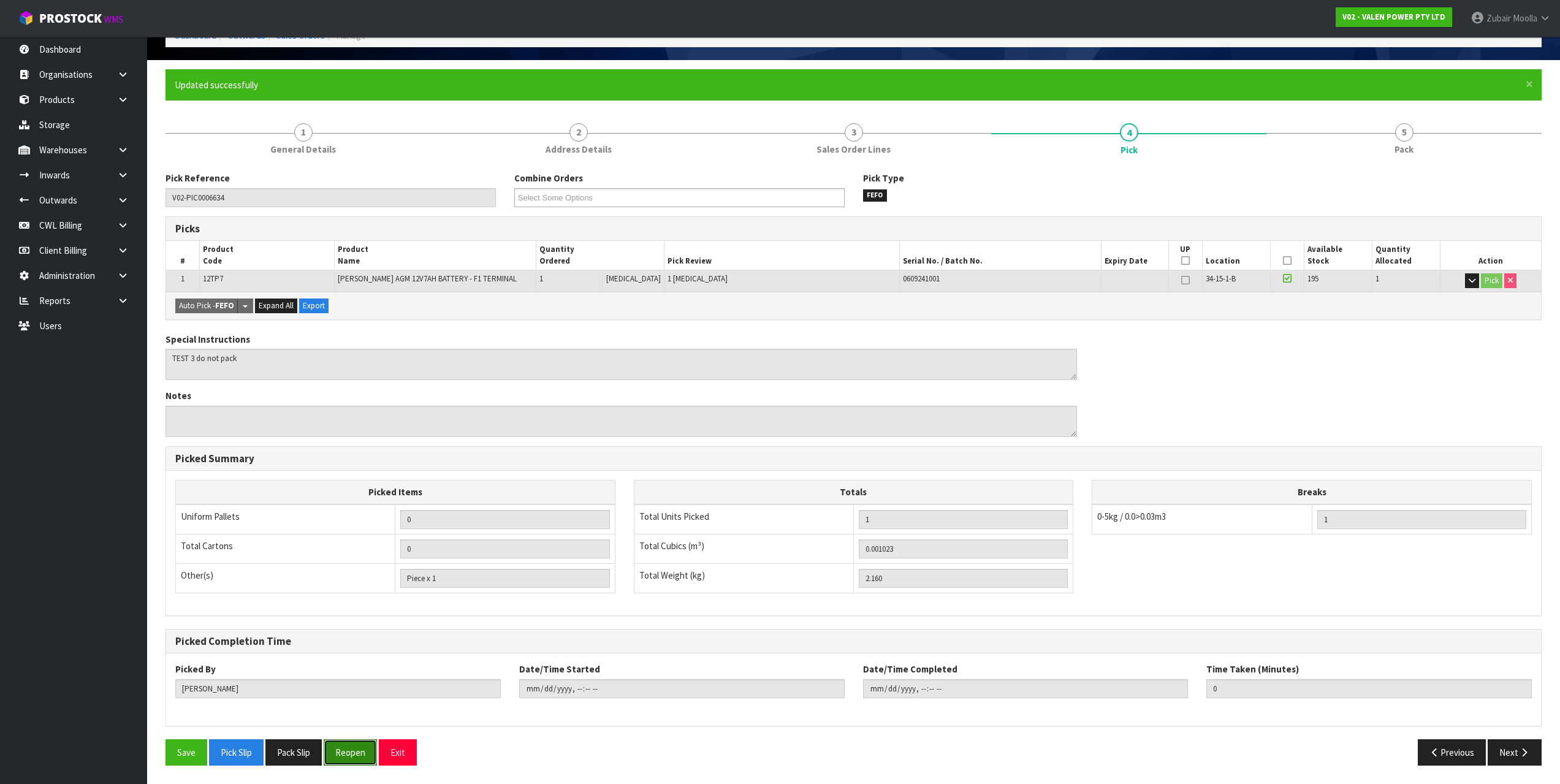
click at [358, 754] on button "Reopen" at bounding box center [351, 752] width 54 height 26
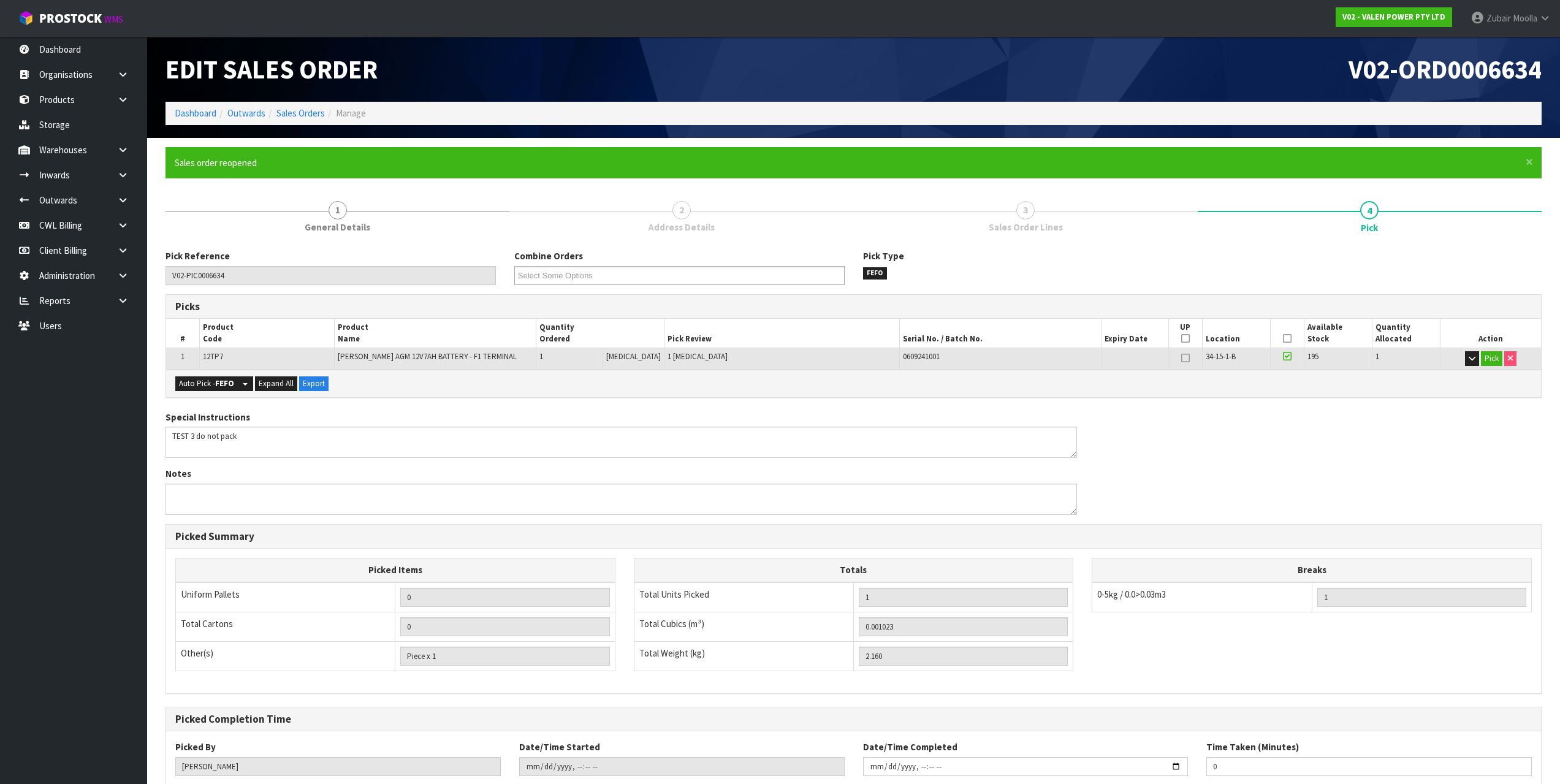
click at [1284, 361] on icon at bounding box center [1287, 356] width 8 height 10
click at [0, 0] on input "checkbox" at bounding box center [0, 0] width 0 height 0
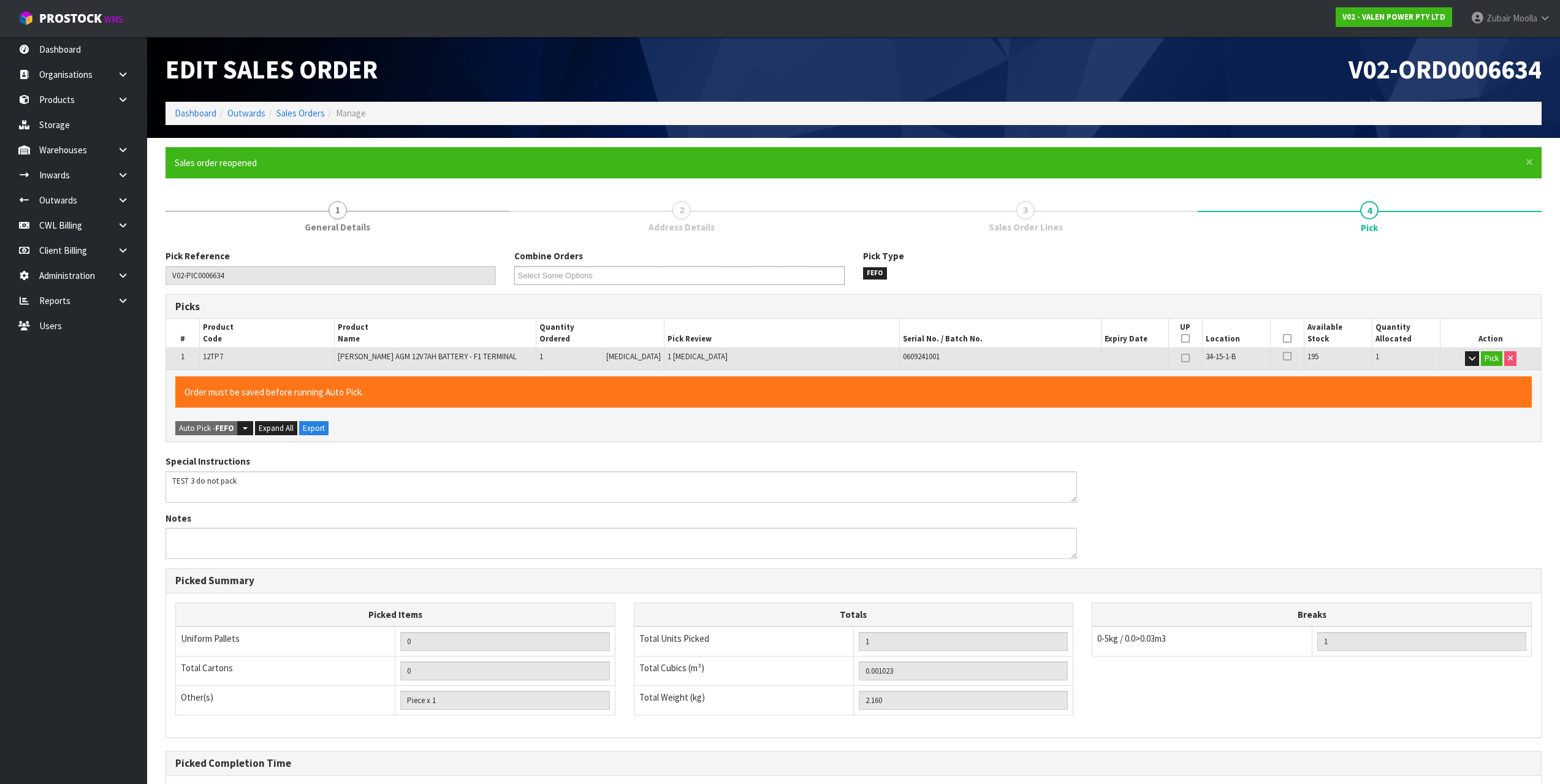
click at [1309, 507] on div "Special Instructions Notes" at bounding box center [853, 511] width 1395 height 113
click at [1491, 356] on button "Pick" at bounding box center [1492, 358] width 21 height 15
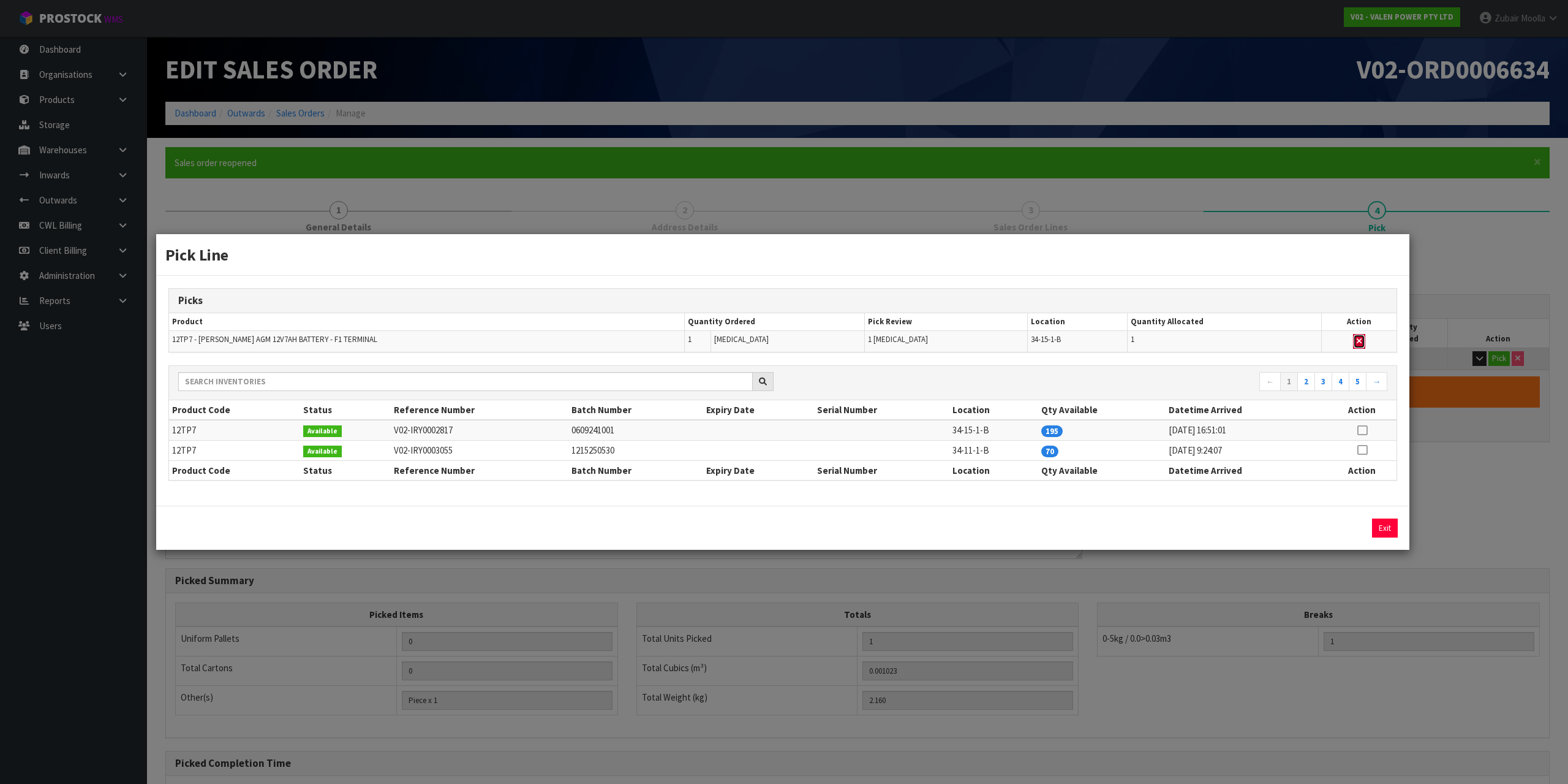
click at [1353, 340] on button "button" at bounding box center [1359, 341] width 12 height 15
type input "Piece x 0"
type input "0"
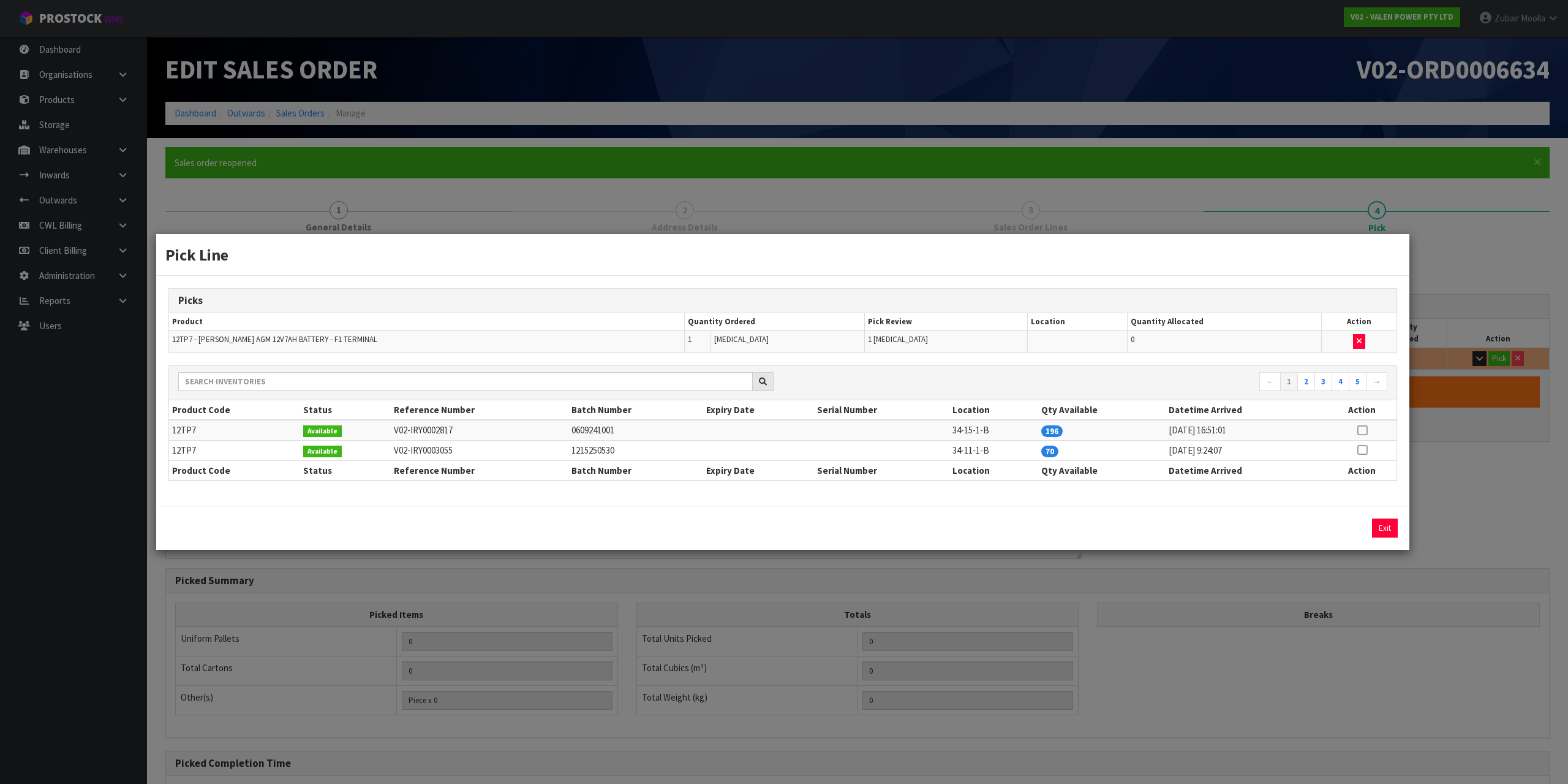
click at [1311, 289] on div "Picks" at bounding box center [783, 301] width 1227 height 24
click at [1372, 525] on div "Exit" at bounding box center [1250, 528] width 293 height 19
click at [1385, 526] on button "Exit" at bounding box center [1385, 528] width 26 height 19
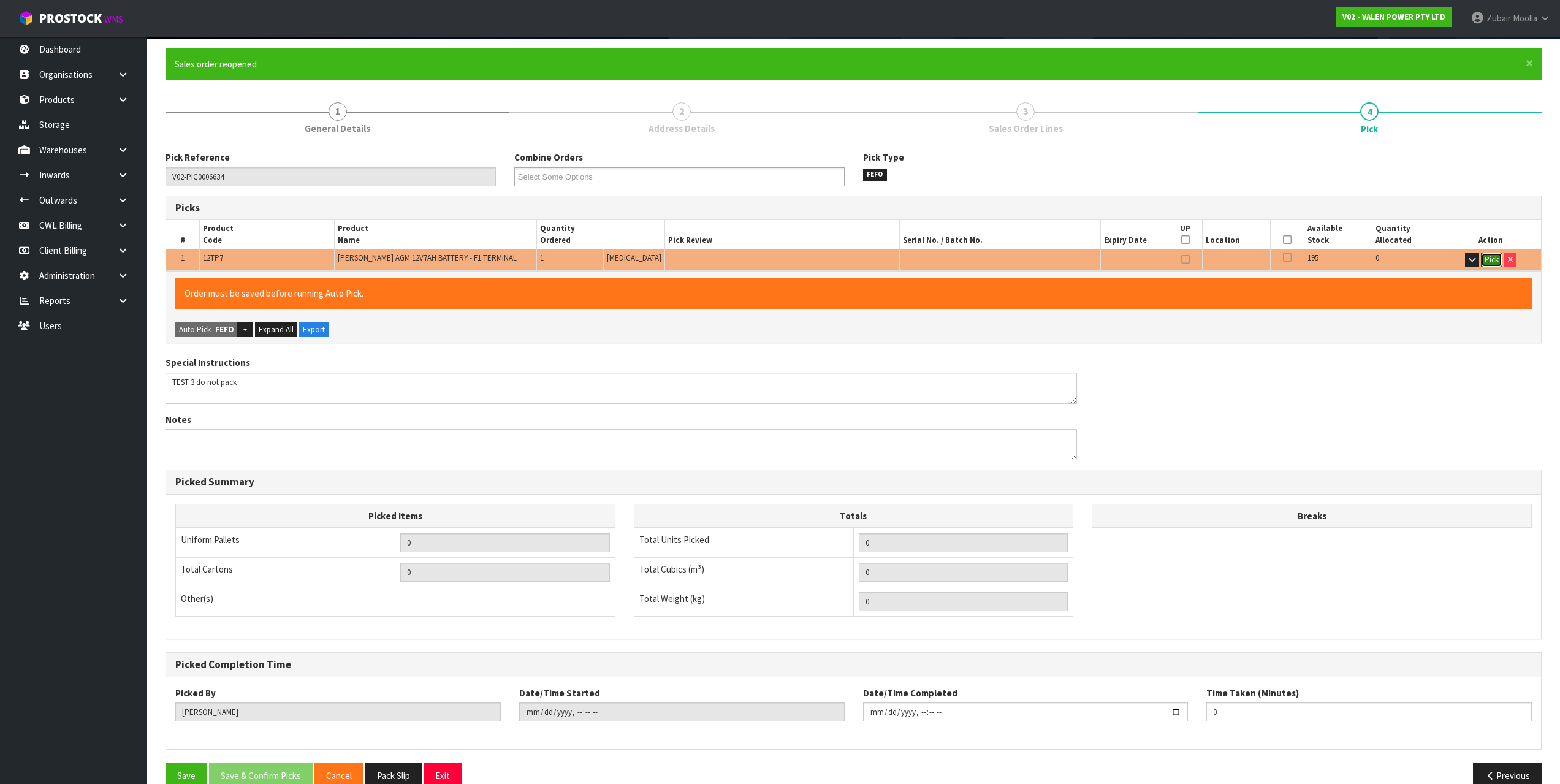
scroll to position [122, 0]
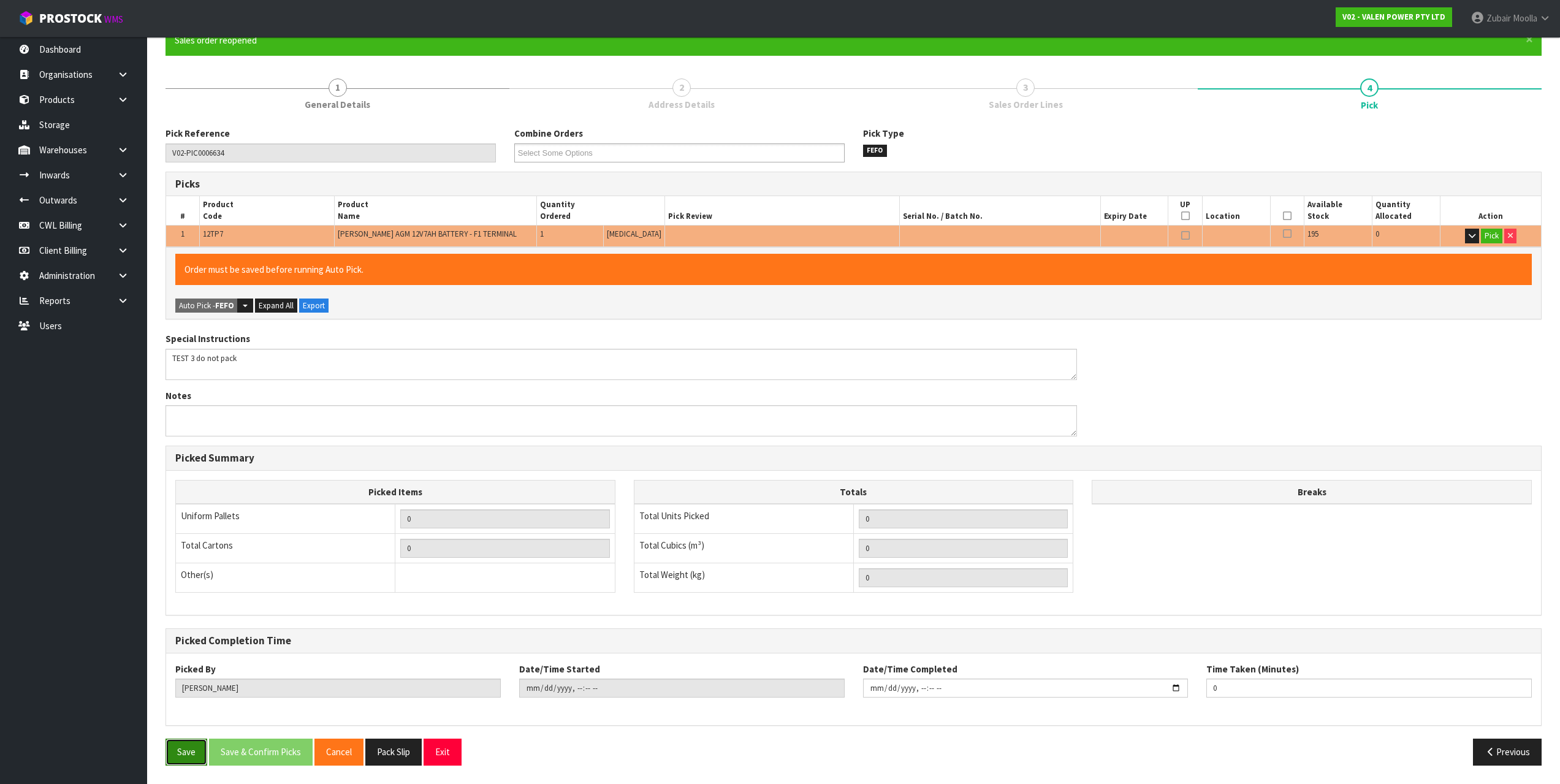
click at [186, 759] on button "Save" at bounding box center [186, 752] width 41 height 26
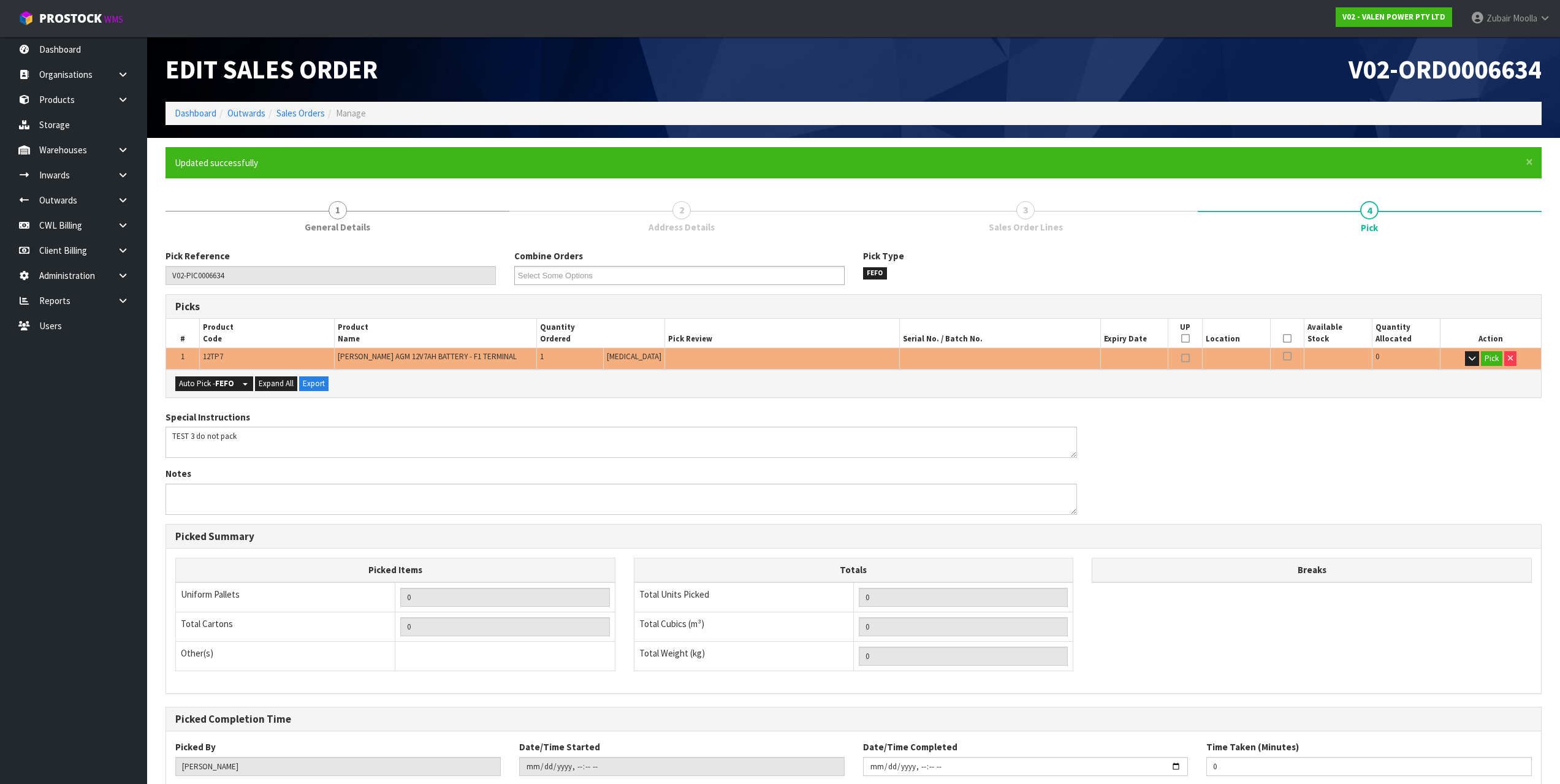
click at [721, 386] on div "Auto Pick - FEFO Split button! FIFO - First In First Out FEFO - First Expired F…" at bounding box center [854, 384] width 1375 height 28
click at [712, 381] on div "Auto Pick - FEFO Split button! FIFO - First In First Out FEFO - First Expired F…" at bounding box center [854, 384] width 1375 height 28
click at [1111, 263] on div "Pick Type FEFO" at bounding box center [1029, 264] width 349 height 29
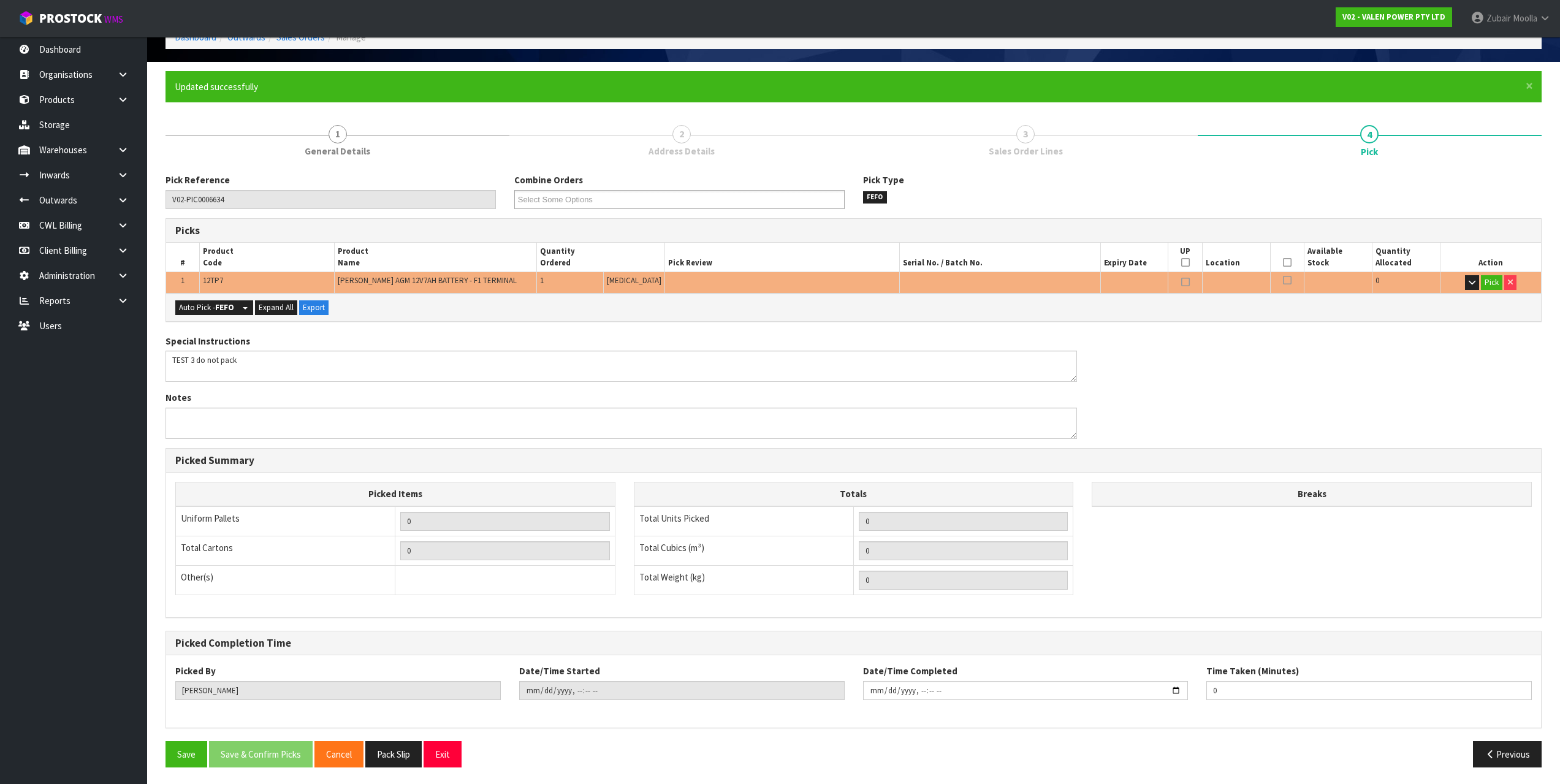
scroll to position [78, 0]
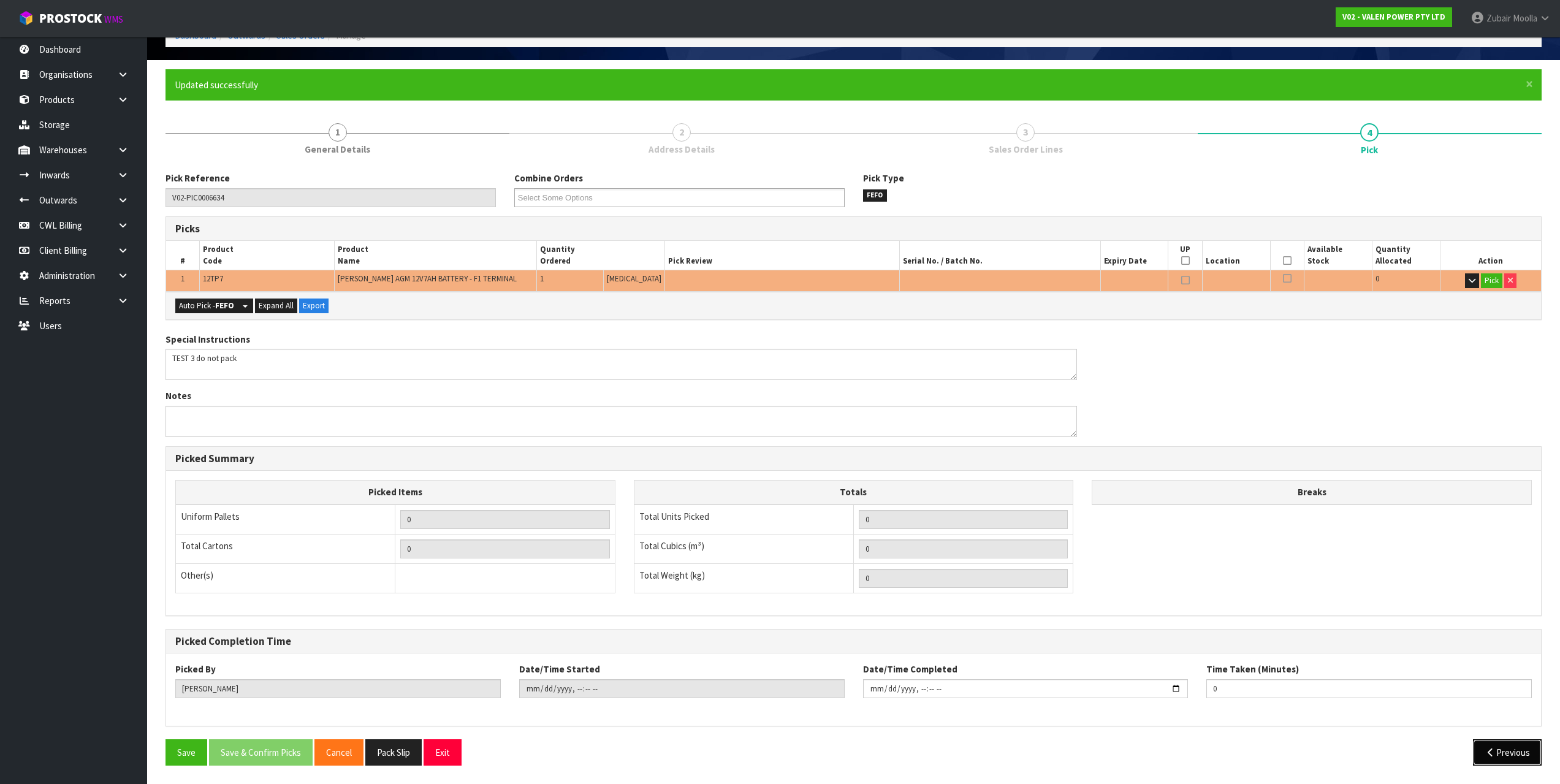
click at [1514, 760] on button "Previous" at bounding box center [1508, 752] width 69 height 26
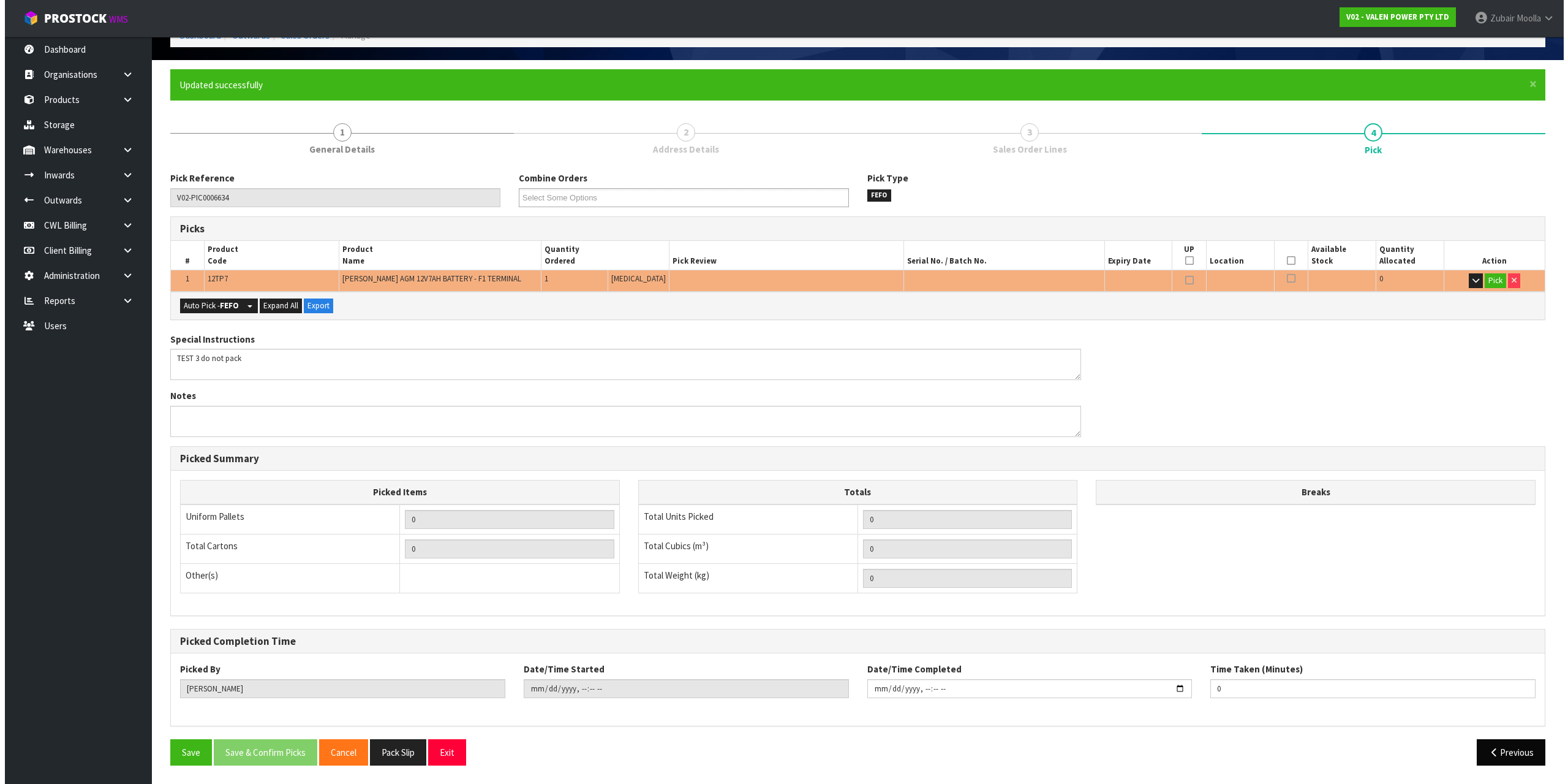
scroll to position [0, 0]
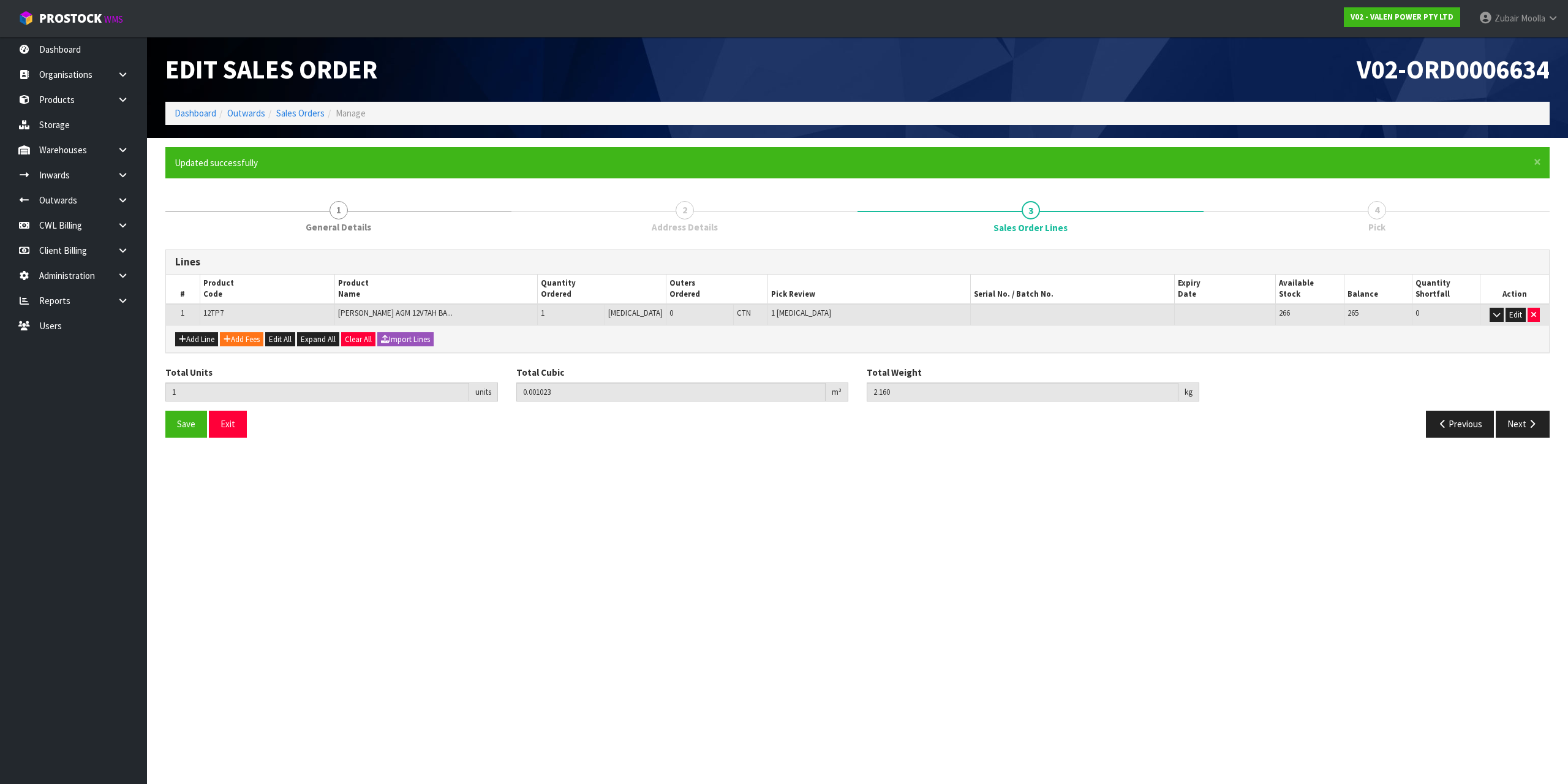
click at [1009, 488] on section "Edit Sales Order V02-ORD0006634 Dashboard Outwards Sales Orders Manage × Close …" at bounding box center [784, 392] width 1568 height 784
click at [1531, 421] on icon "button" at bounding box center [1532, 424] width 11 height 9
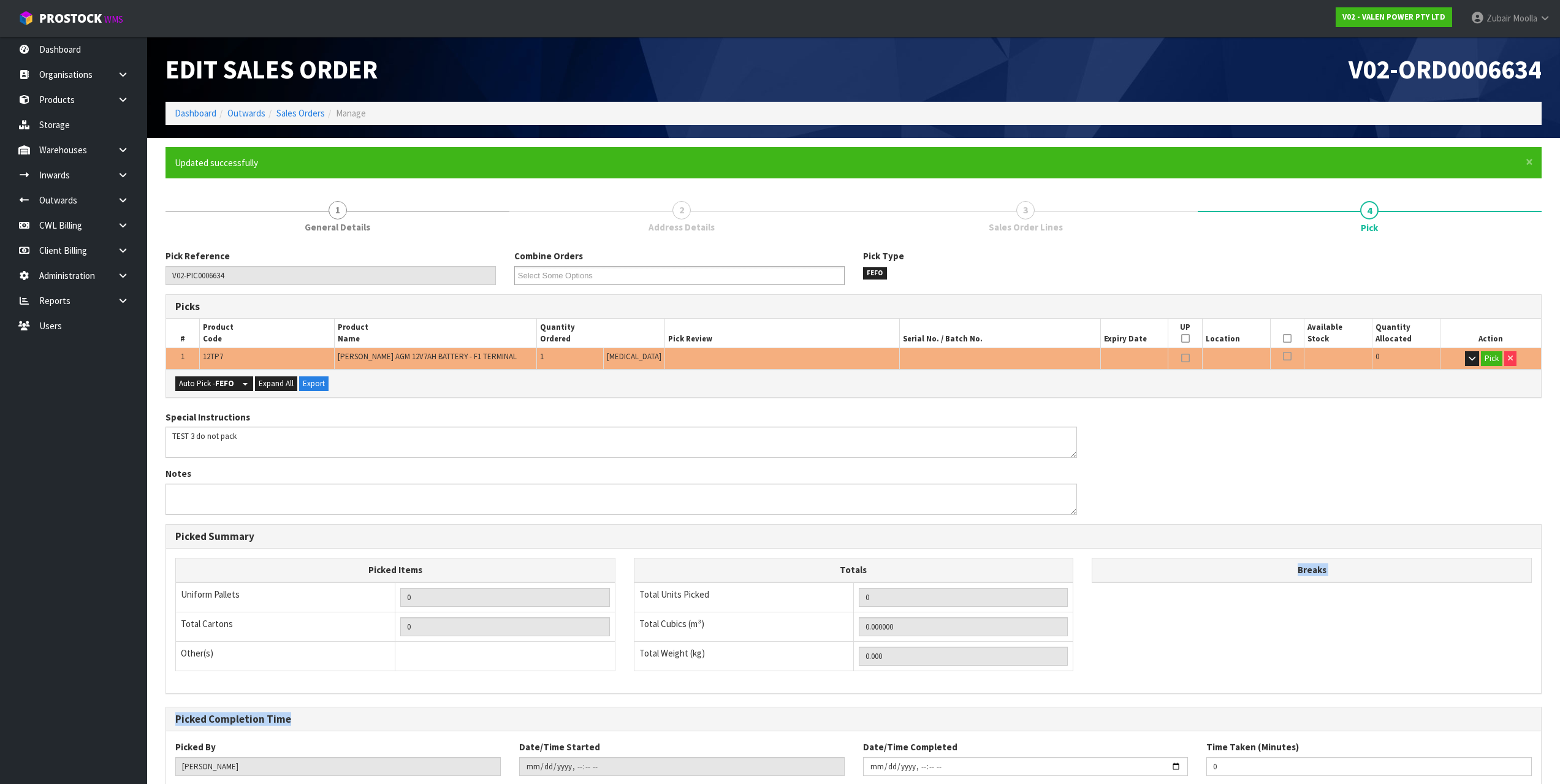
click at [1415, 717] on div "Pick Reference V02-PIC0006634 Combine Orders V02-ORD0006556 V02-ORD0006629 V02-…" at bounding box center [853, 551] width 1376 height 603
click at [584, 122] on ol "Dashboard Outwards Sales Orders Manage" at bounding box center [853, 113] width 1376 height 23
drag, startPoint x: 571, startPoint y: 117, endPoint x: 568, endPoint y: 145, distance: 28.2
click at [568, 145] on div "Edit Sales Order V02-ORD0006634 Dashboard Outwards Sales Orders Manage × Close …" at bounding box center [780, 431] width 1560 height 862
click at [285, 113] on link "Sales Orders" at bounding box center [300, 113] width 48 height 11
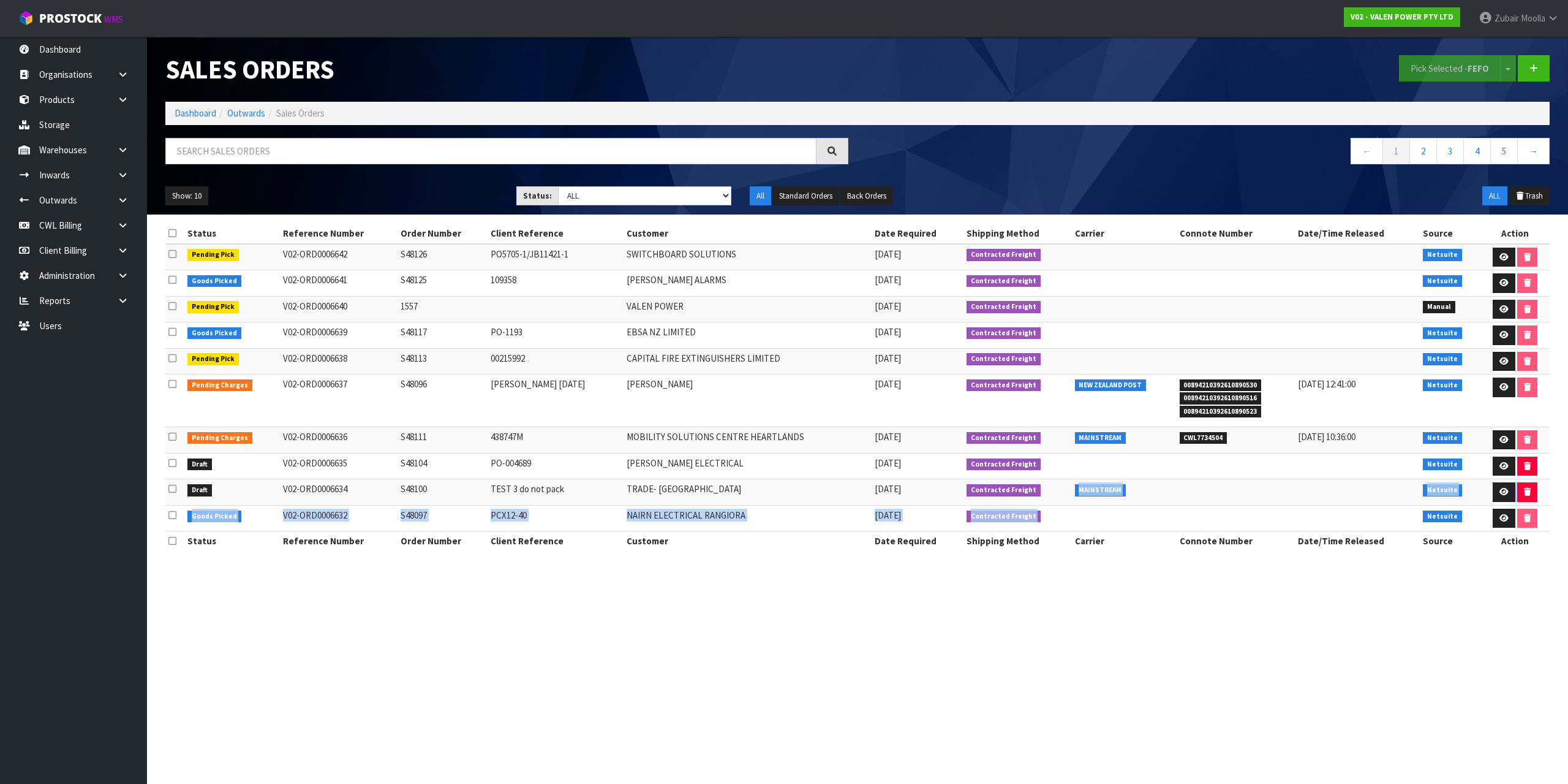
drag, startPoint x: 1042, startPoint y: 486, endPoint x: 1280, endPoint y: 507, distance: 238.9
click at [1280, 507] on tbody "Pending Pick V02-ORD0006642 S48126 PO5705-1/JB11421-1 SWITCHBOARD SOLUTIONS 16/…" at bounding box center [857, 387] width 1384 height 287
click at [1309, 490] on td at bounding box center [1357, 492] width 125 height 26
click at [1530, 489] on button "button" at bounding box center [1527, 492] width 20 height 20
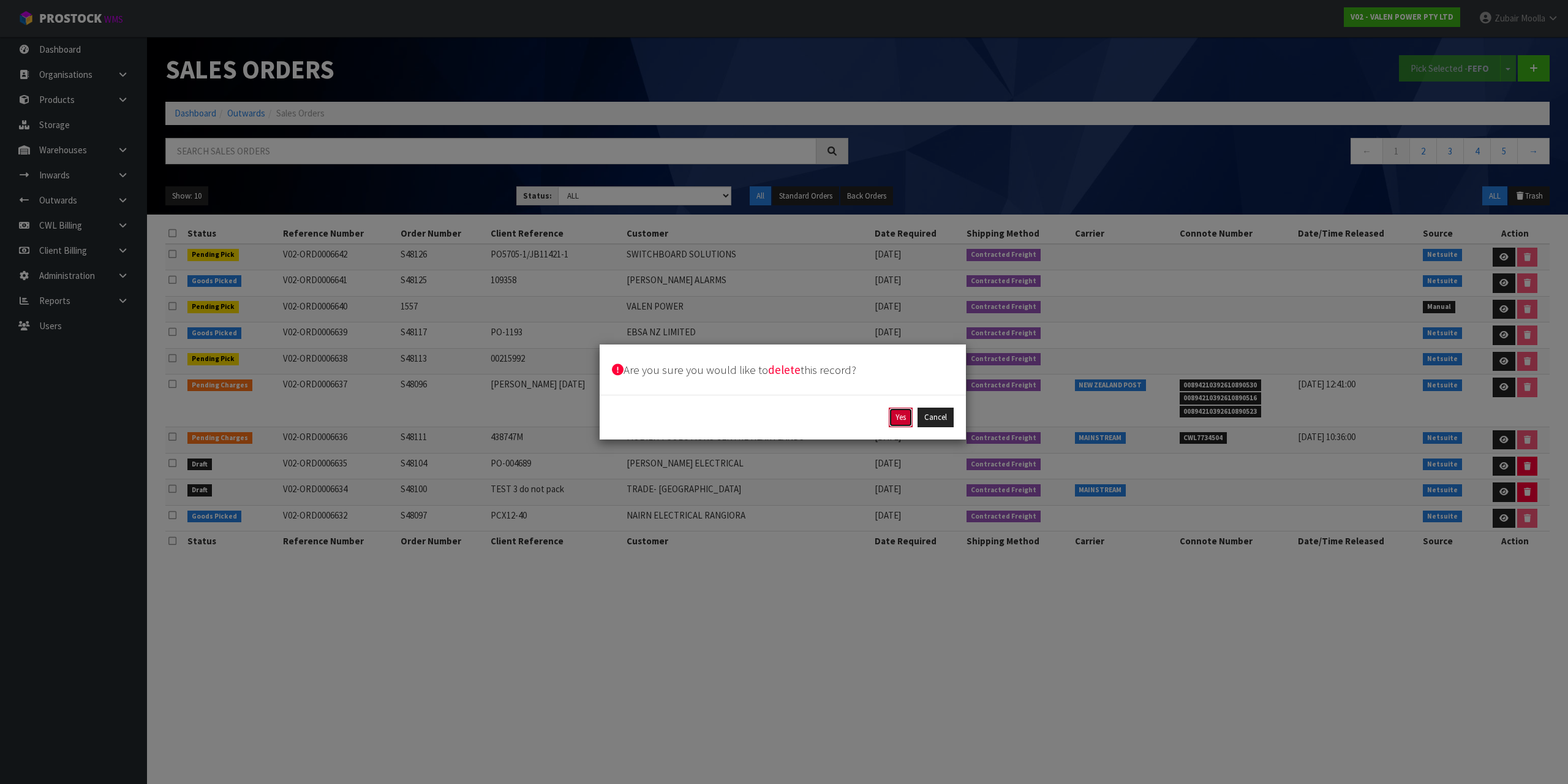
click at [897, 420] on button "Yes" at bounding box center [901, 417] width 24 height 20
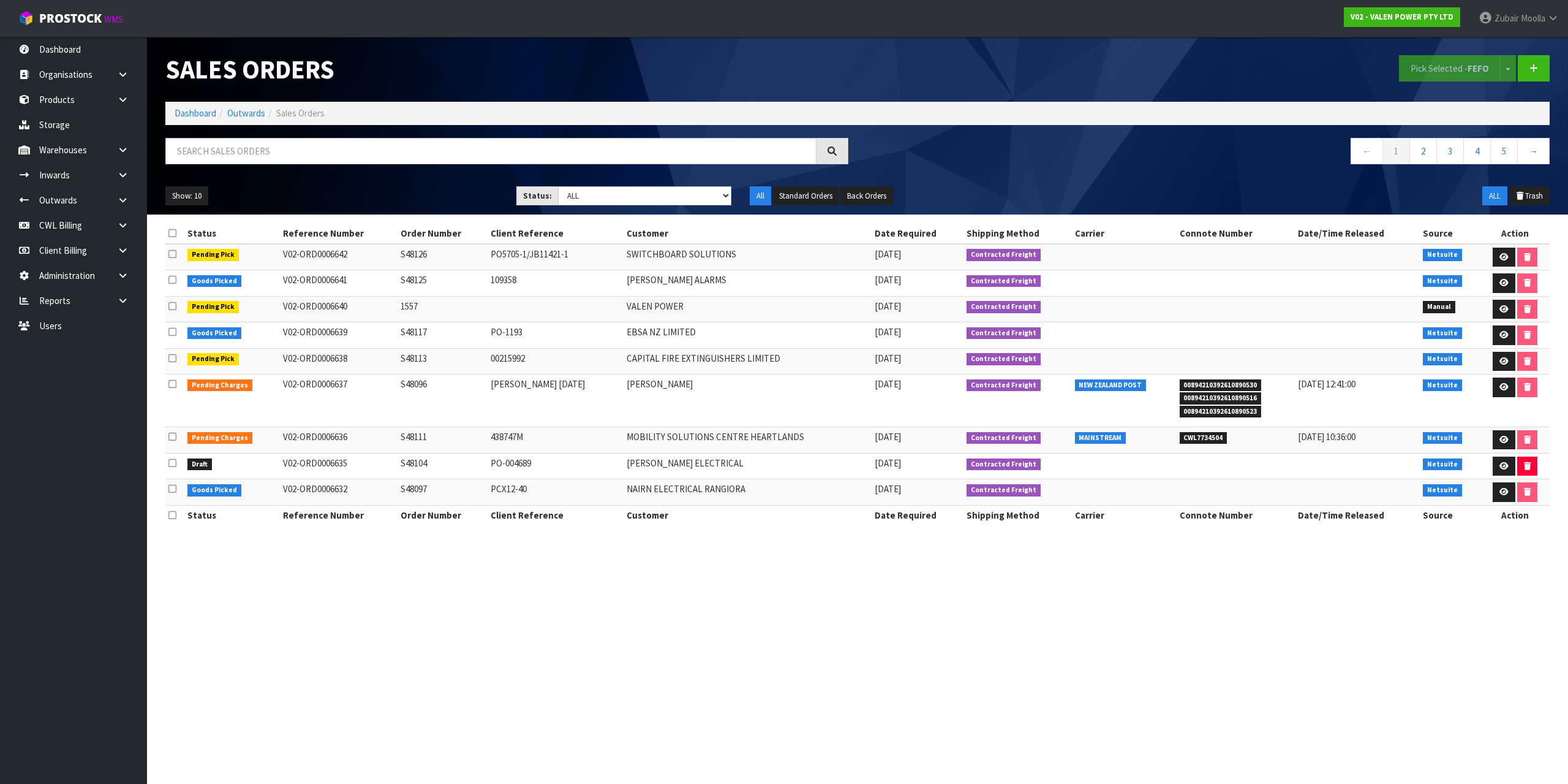
click at [725, 638] on section "Sales Orders Pick Selected - FEFO Split button! FIFO - First In First Out FEFO …" at bounding box center [784, 392] width 1568 height 784
click at [725, 622] on section "Sales Orders Pick Selected - FEFO Split button! FIFO - First In First Out FEFO …" at bounding box center [784, 392] width 1568 height 784
click at [1129, 162] on nav "← 1 2 3 4 5 →" at bounding box center [1208, 152] width 683 height 30
click at [1148, 212] on div "Show: 10 5 10 25 50 Status: Draft Pending Allocated Pending Pick Goods Picked G…" at bounding box center [857, 196] width 1403 height 38
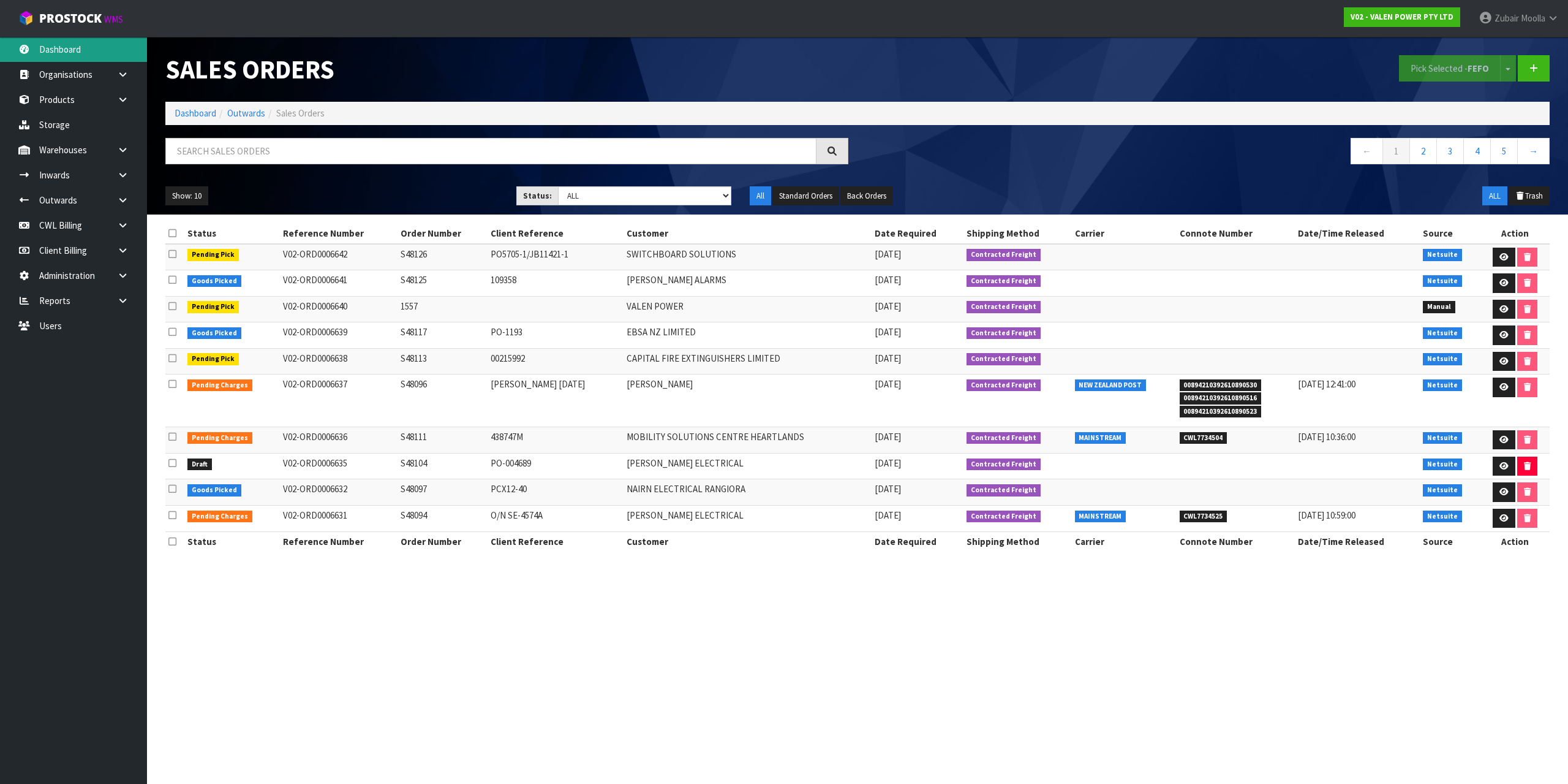
click at [77, 53] on link "Dashboard" at bounding box center [73, 49] width 147 height 25
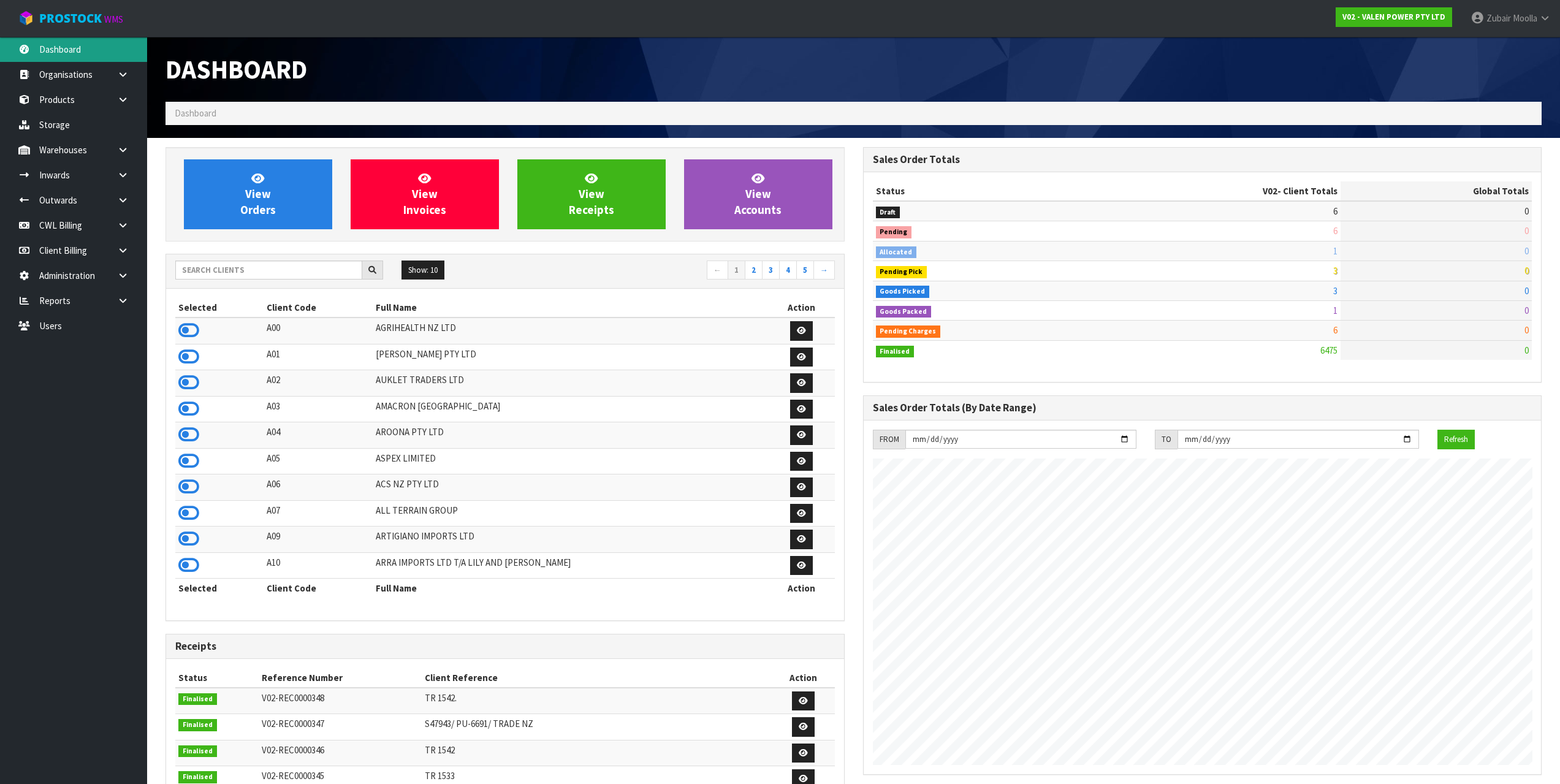
scroll to position [929, 697]
click at [633, 81] on h1 "Dashboard" at bounding box center [505, 69] width 679 height 28
click at [110, 15] on small "WMS" at bounding box center [113, 19] width 19 height 11
drag, startPoint x: 161, startPoint y: 63, endPoint x: 276, endPoint y: 70, distance: 115.2
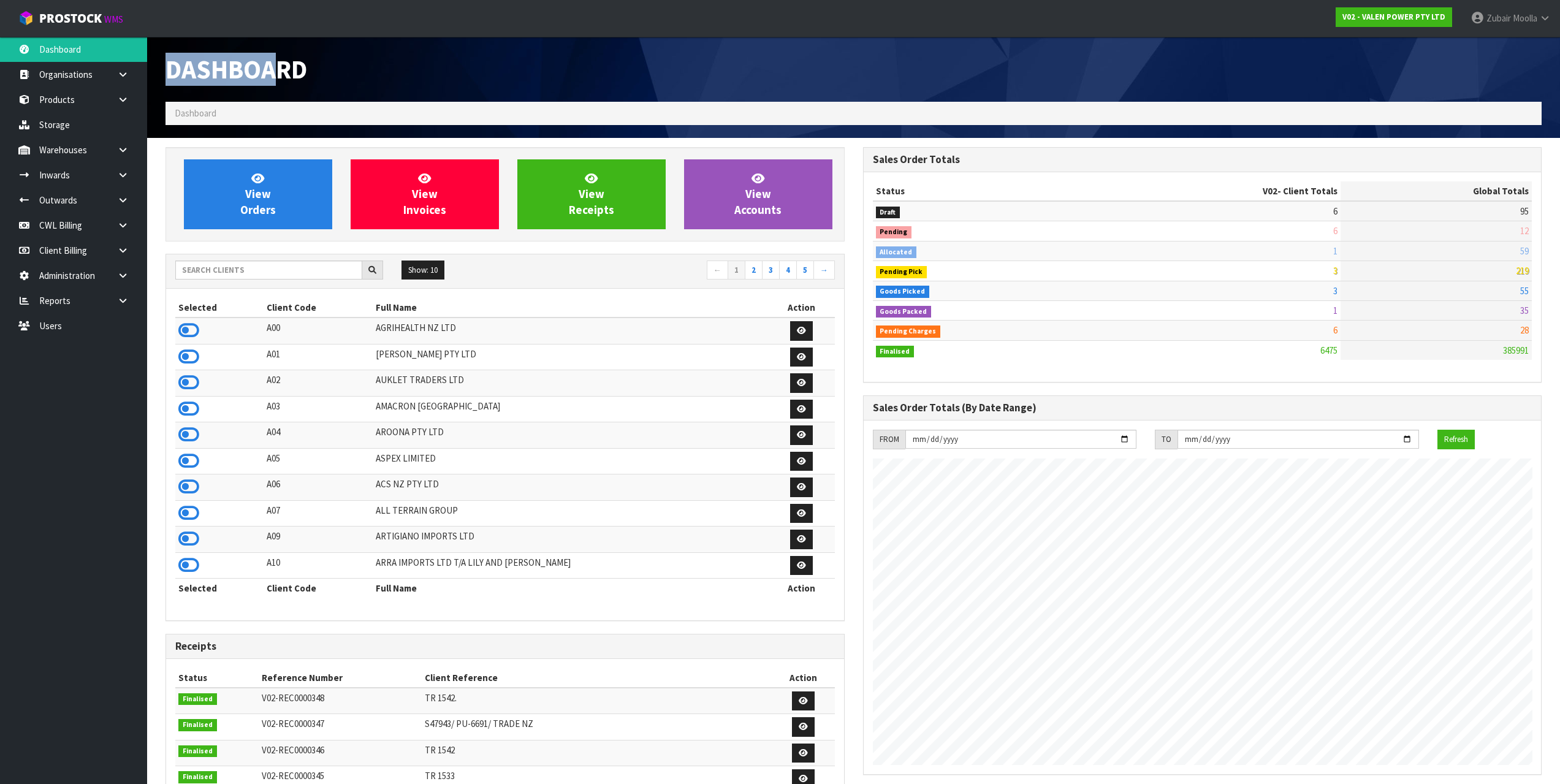
click at [276, 70] on div "Dashboard" at bounding box center [505, 69] width 698 height 65
click at [226, 127] on div "Dashboard Dashboard" at bounding box center [853, 87] width 1395 height 101
drag, startPoint x: 221, startPoint y: 110, endPoint x: 155, endPoint y: 74, distance: 75.2
click at [155, 74] on header "Dashboard Dashboard" at bounding box center [853, 87] width 1413 height 101
click at [576, 284] on div "Show: 10 5 10 25 50 ← 1 2 3 4 5 →" at bounding box center [505, 271] width 678 height 34
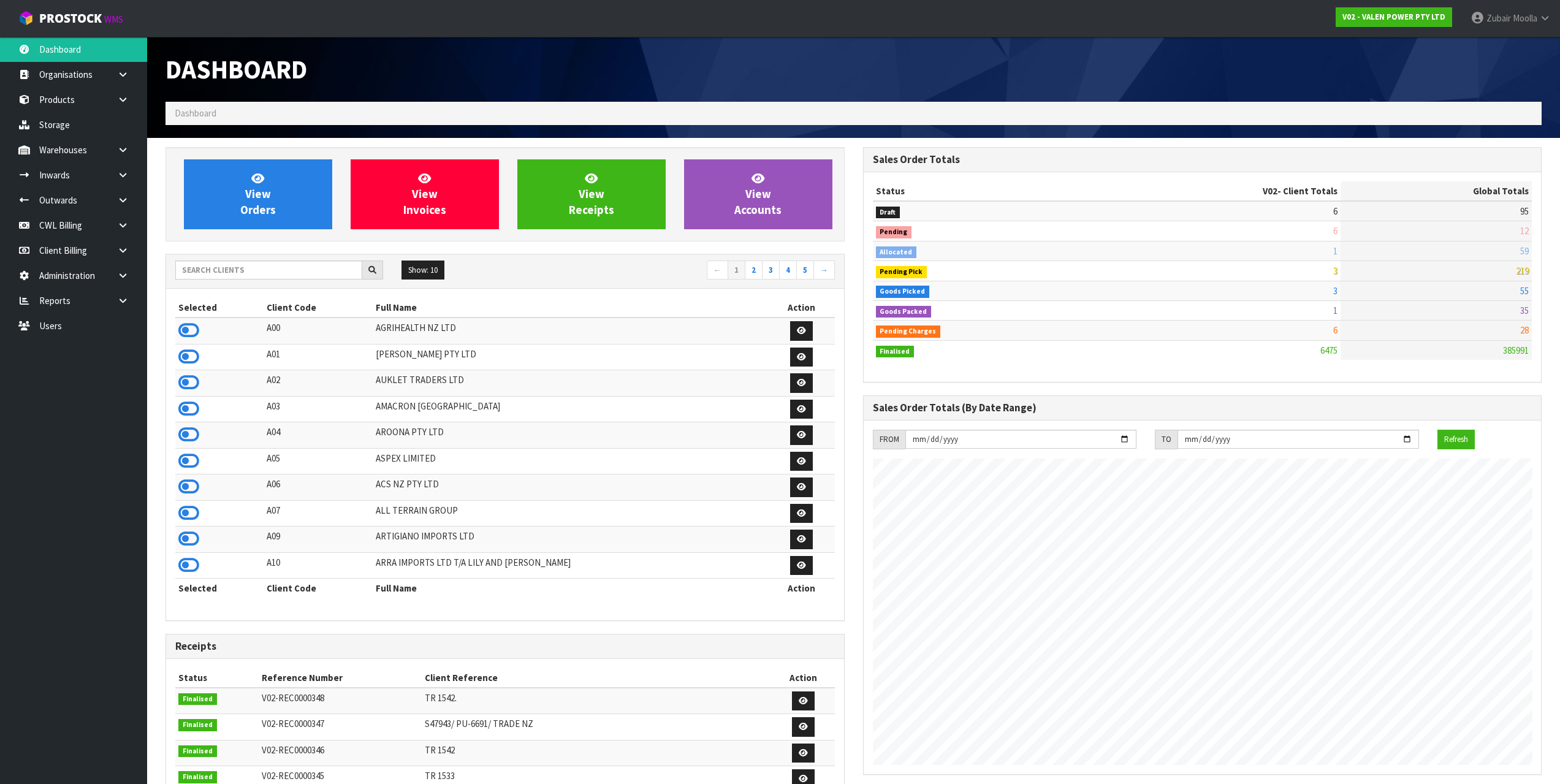
drag, startPoint x: 677, startPoint y: 250, endPoint x: 679, endPoint y: 119, distance: 131.0
click at [676, 106] on ol "Dashboard" at bounding box center [853, 113] width 1376 height 23
drag, startPoint x: 676, startPoint y: 106, endPoint x: 674, endPoint y: 93, distance: 13.2
click at [674, 93] on div "Dashboard" at bounding box center [505, 69] width 698 height 65
click at [678, 82] on h1 "Dashboard" at bounding box center [505, 69] width 679 height 28
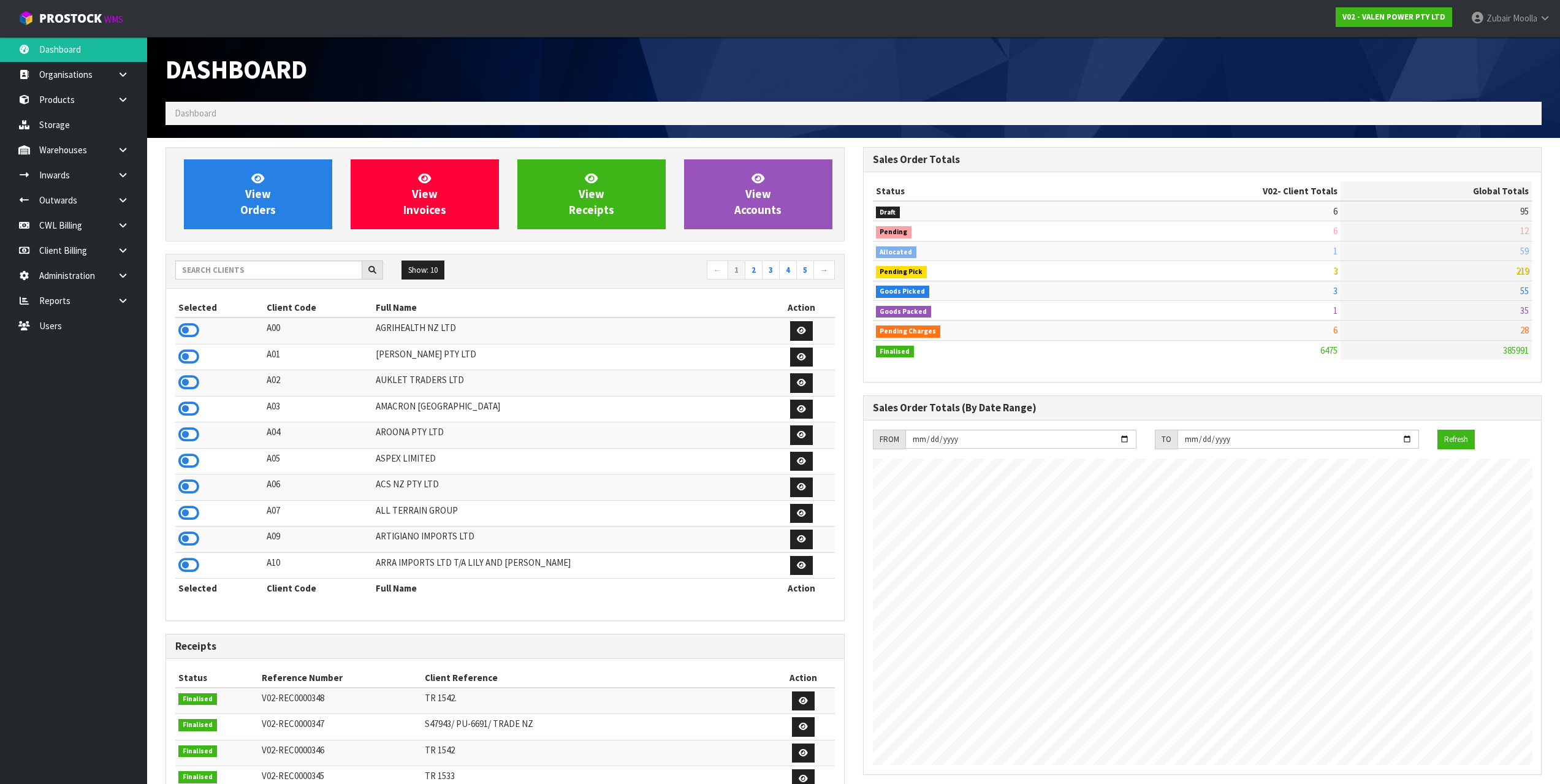
drag, startPoint x: 678, startPoint y: 82, endPoint x: 675, endPoint y: 75, distance: 7.6
drag, startPoint x: 675, startPoint y: 75, endPoint x: 675, endPoint y: 56, distance: 19.0
drag, startPoint x: 675, startPoint y: 56, endPoint x: 675, endPoint y: 46, distance: 10.0
drag, startPoint x: 675, startPoint y: 46, endPoint x: 250, endPoint y: 78, distance: 426.2
click at [250, 78] on span "Dashboard" at bounding box center [236, 69] width 142 height 33
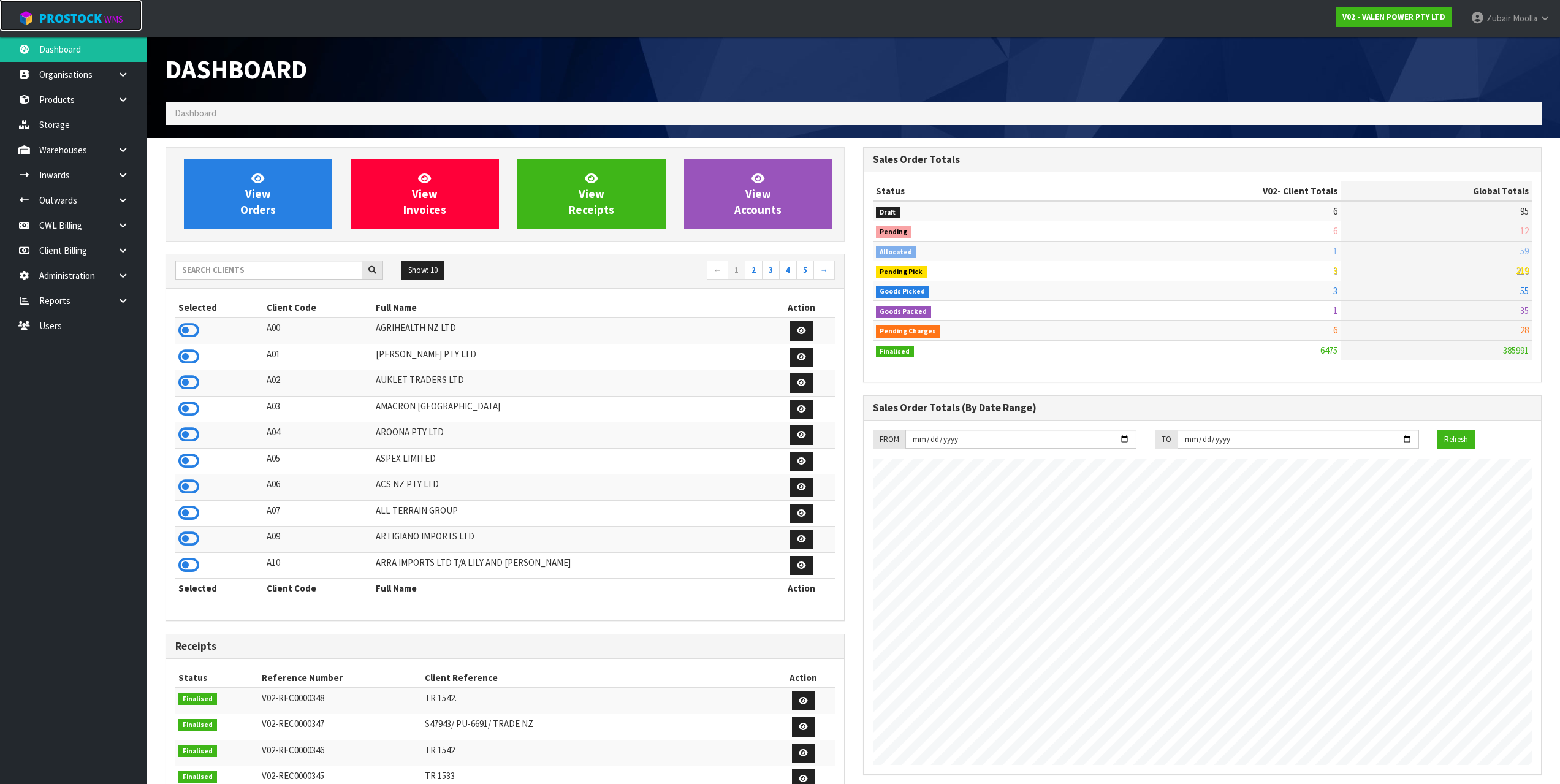
click at [69, 5] on link "ProStock WMS" at bounding box center [70, 15] width 142 height 31
